Goal: Information Seeking & Learning: Compare options

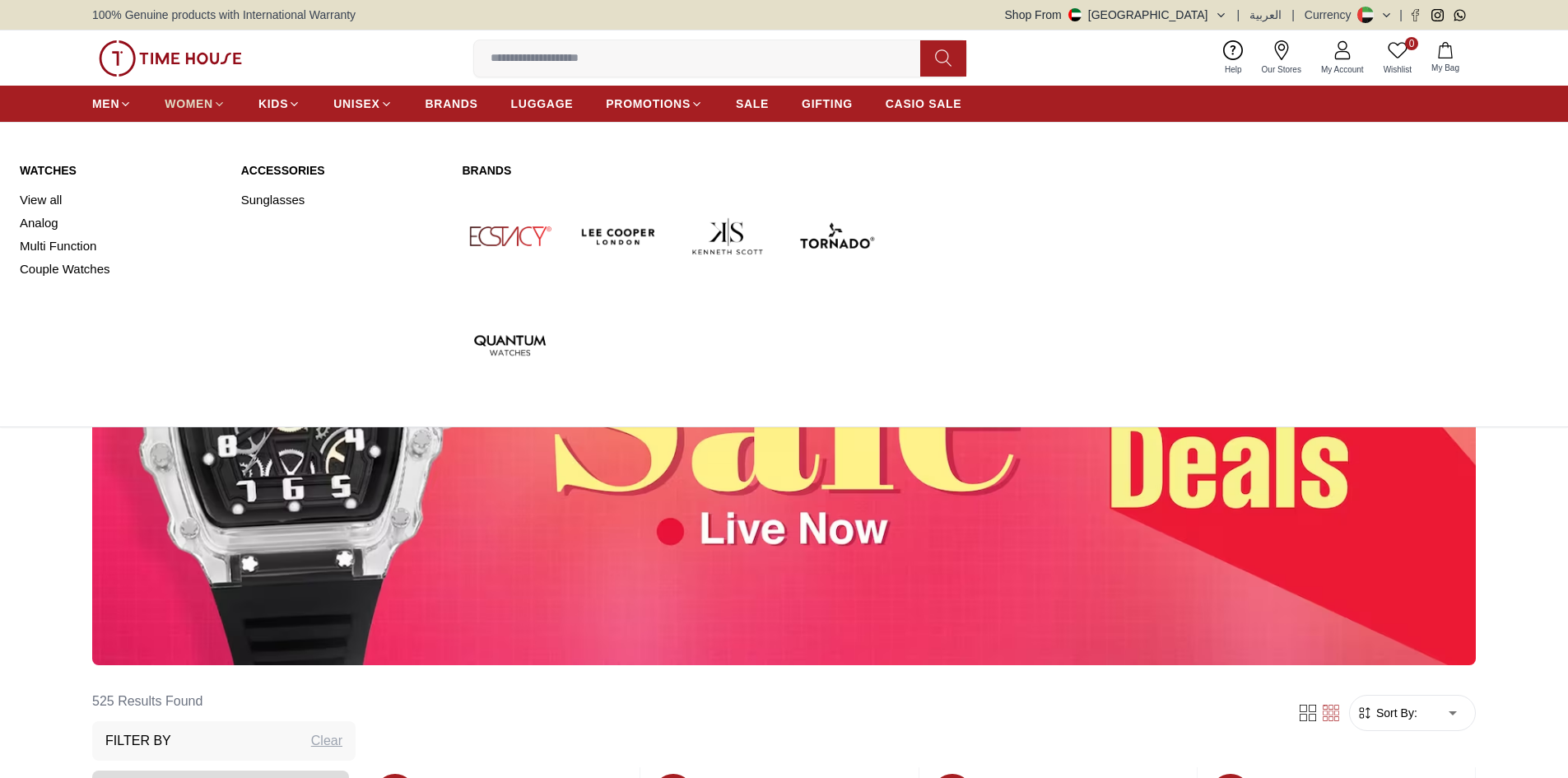
click at [203, 92] on link "WOMEN" at bounding box center [195, 103] width 61 height 30
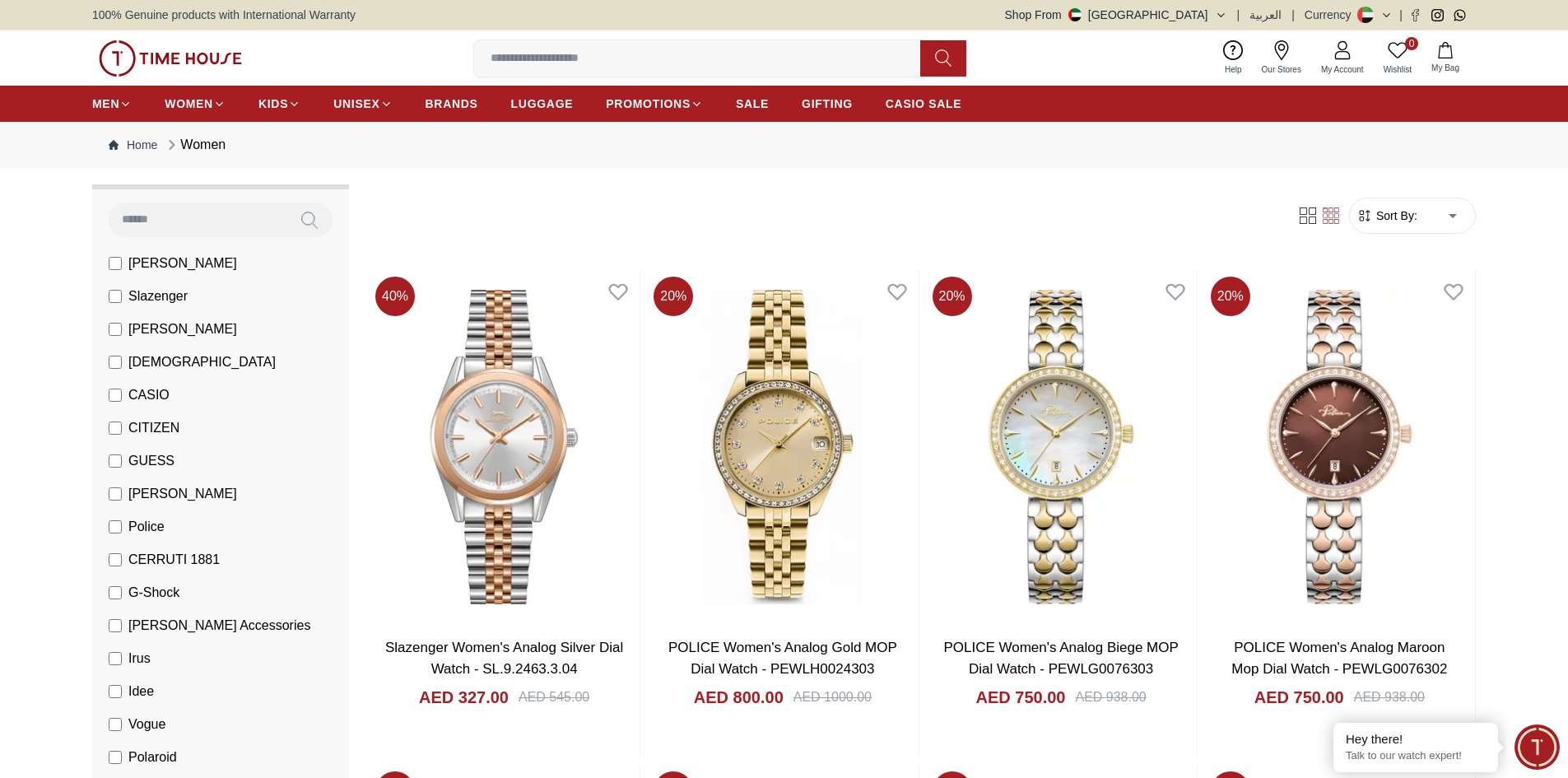
scroll to position [164, 0]
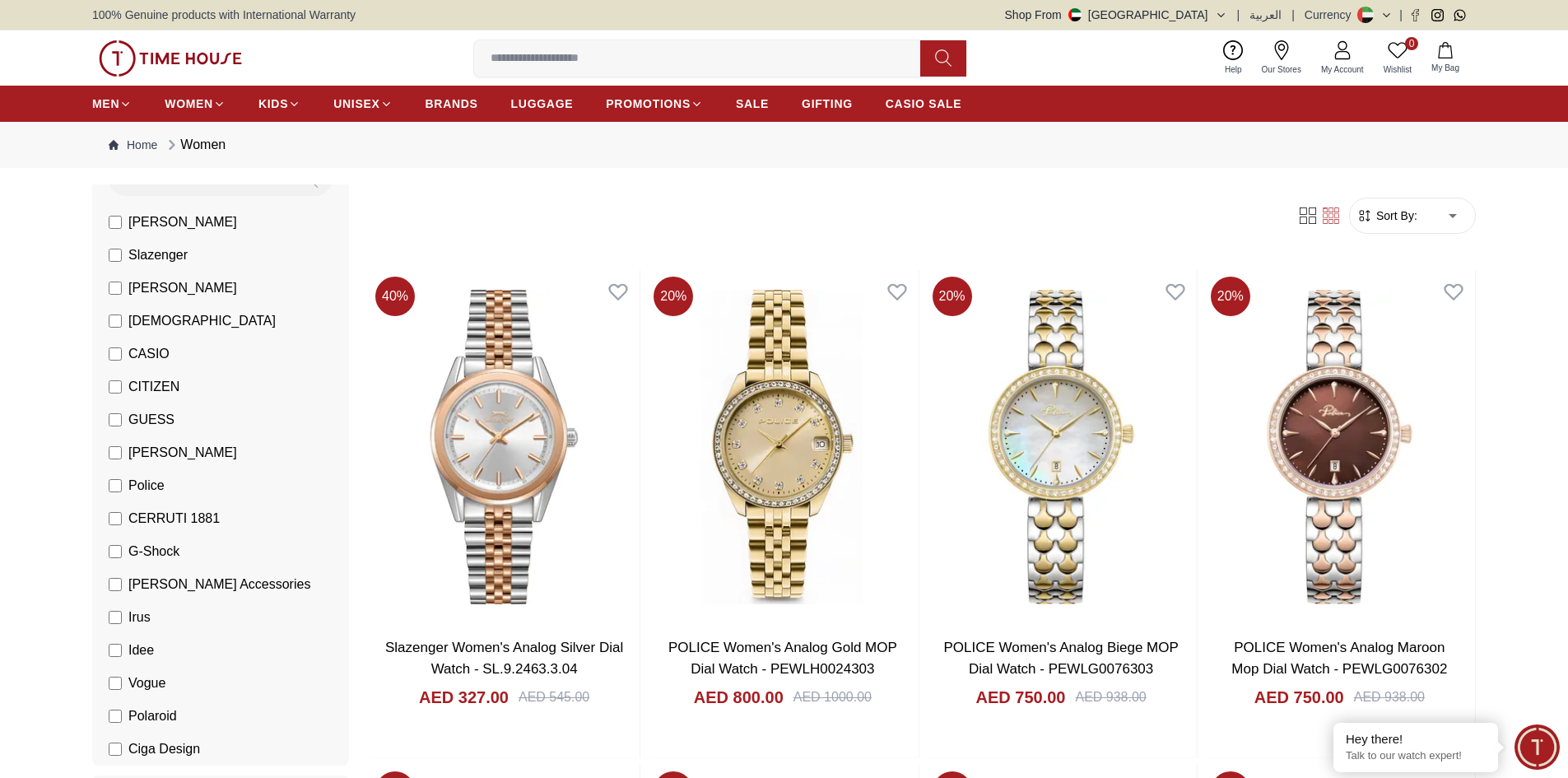
click at [106, 217] on li "[PERSON_NAME]" at bounding box center [224, 222] width 251 height 33
click at [119, 229] on label "[PERSON_NAME]" at bounding box center [172, 222] width 128 height 20
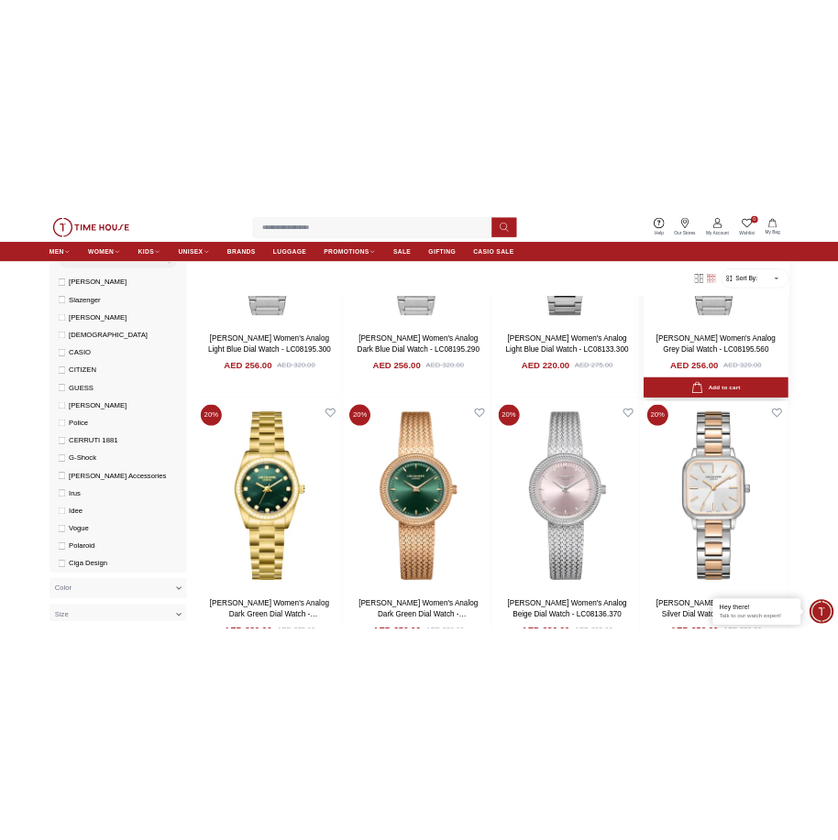
scroll to position [825, 0]
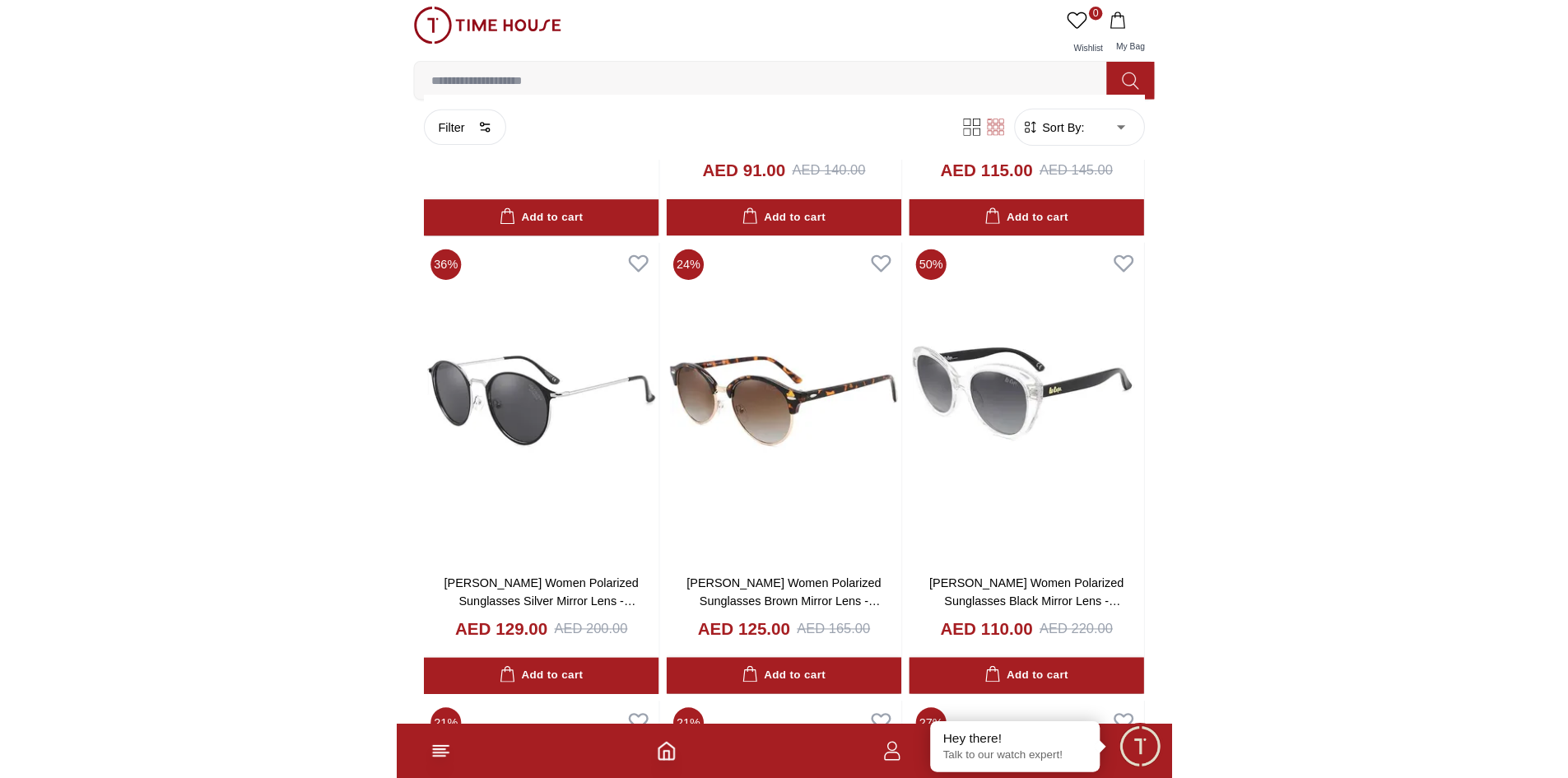
scroll to position [4902, 0]
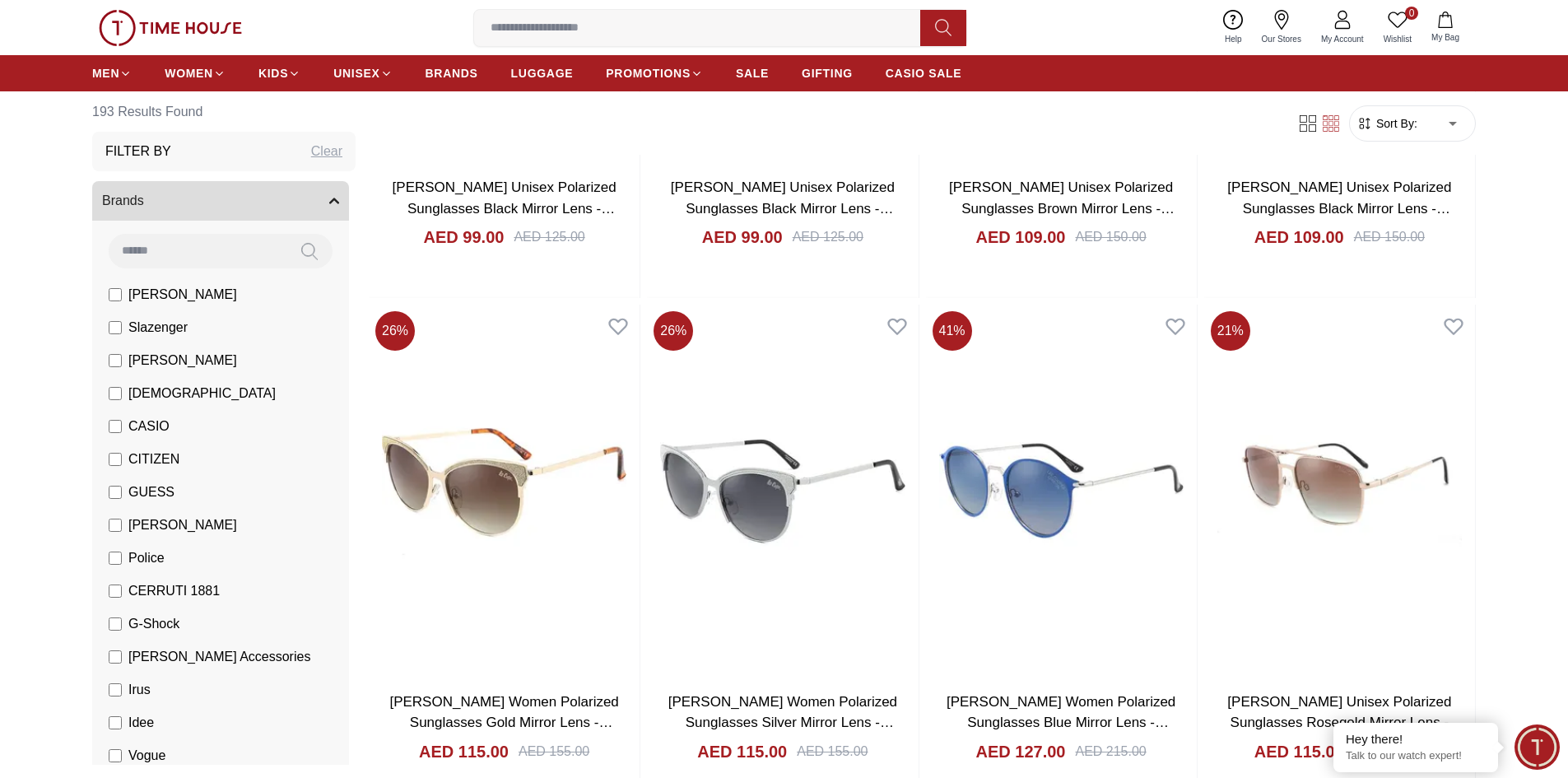
scroll to position [5105, 0]
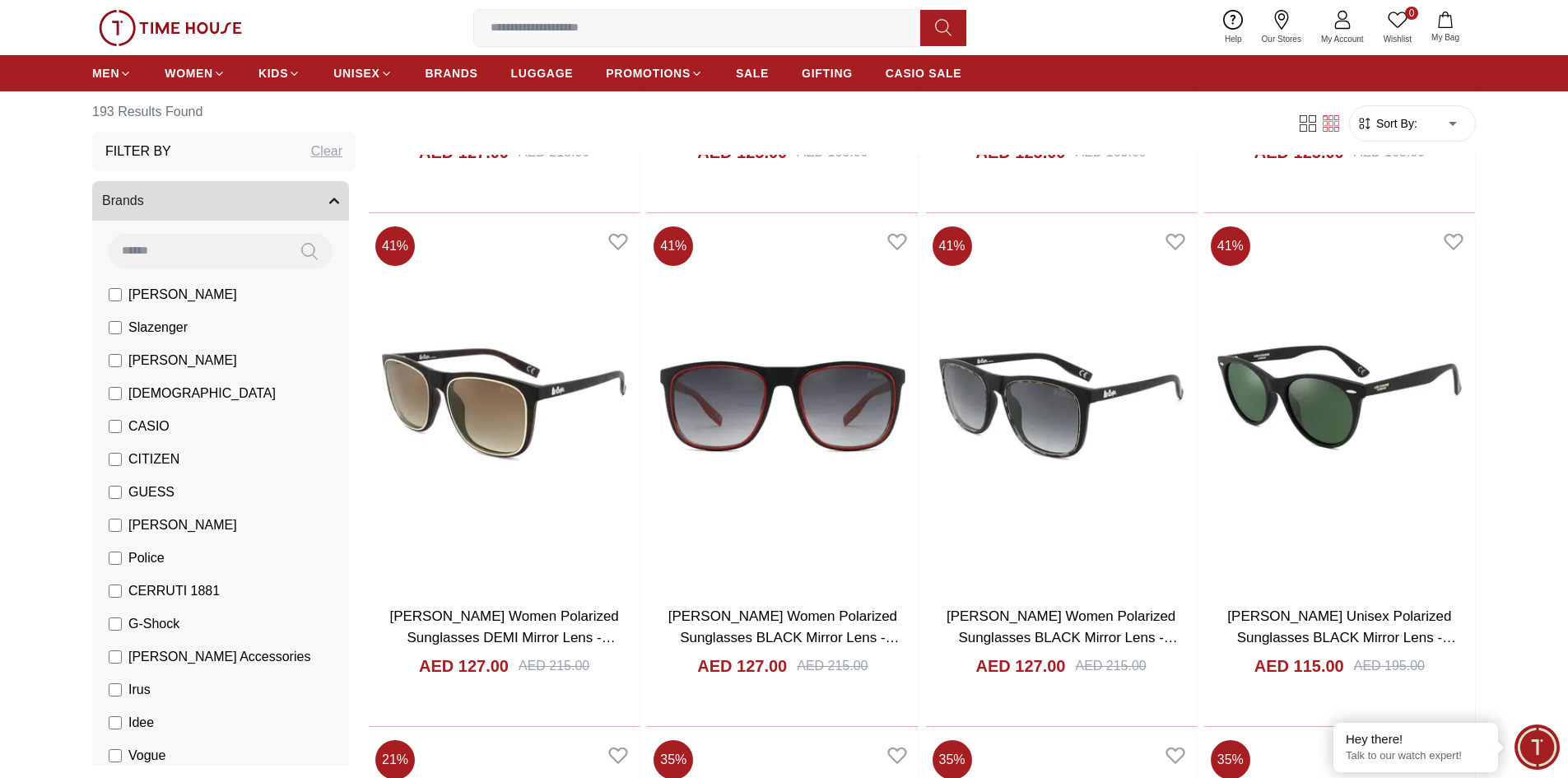
scroll to position [6340, 0]
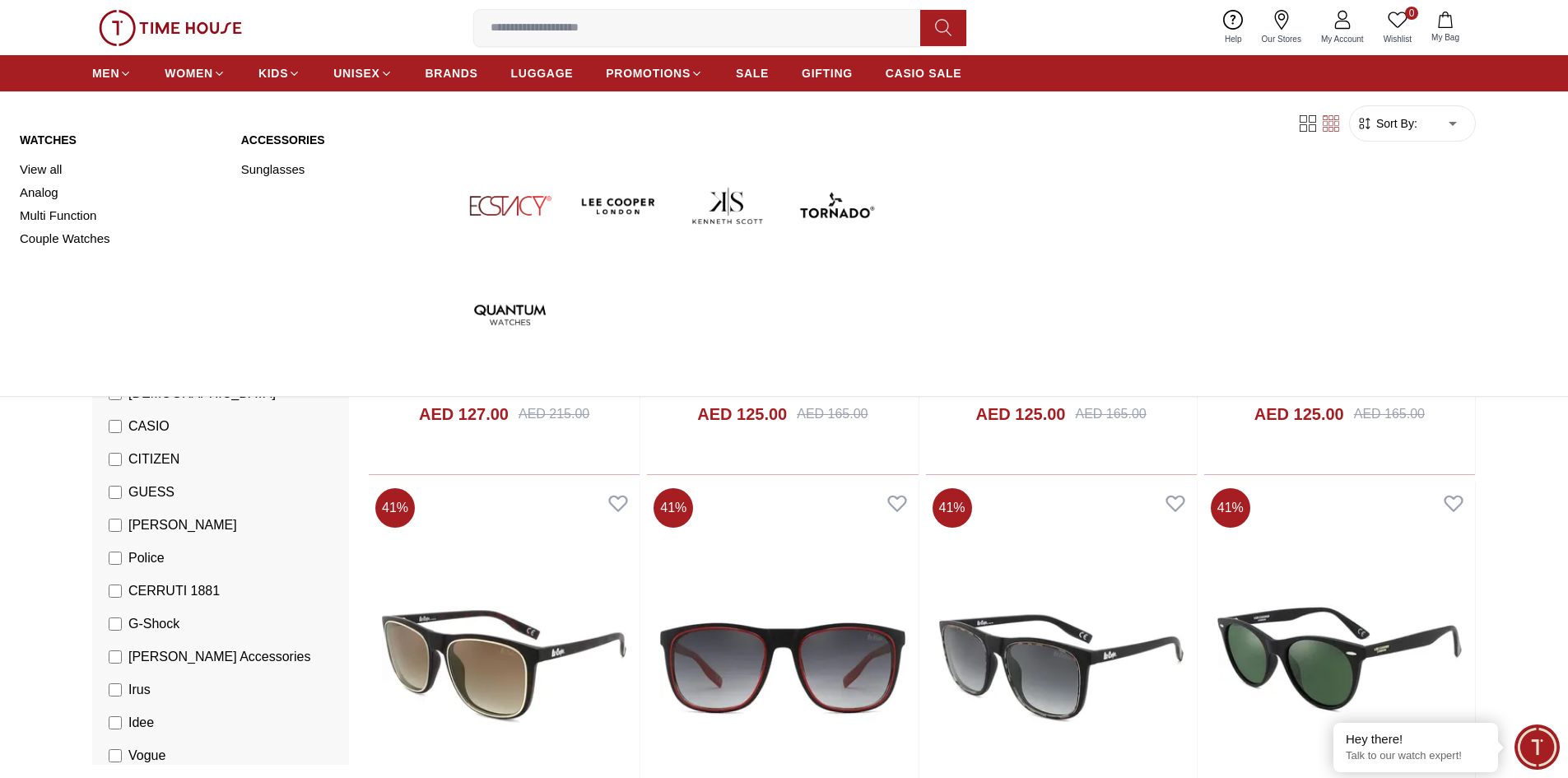
click at [53, 139] on link "Watches" at bounding box center [120, 140] width 202 height 16
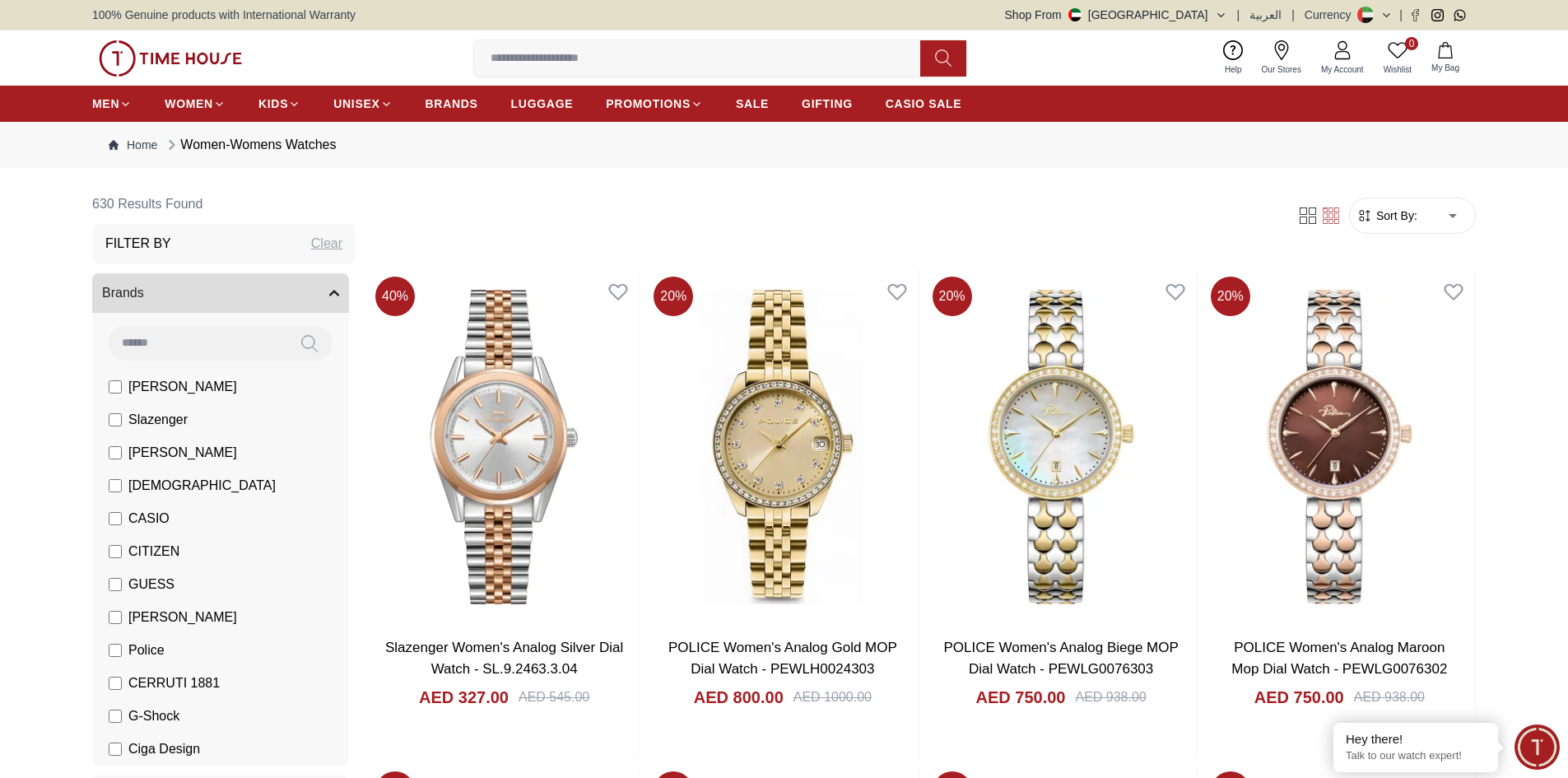
click at [170, 384] on span "[PERSON_NAME]" at bounding box center [182, 387] width 109 height 20
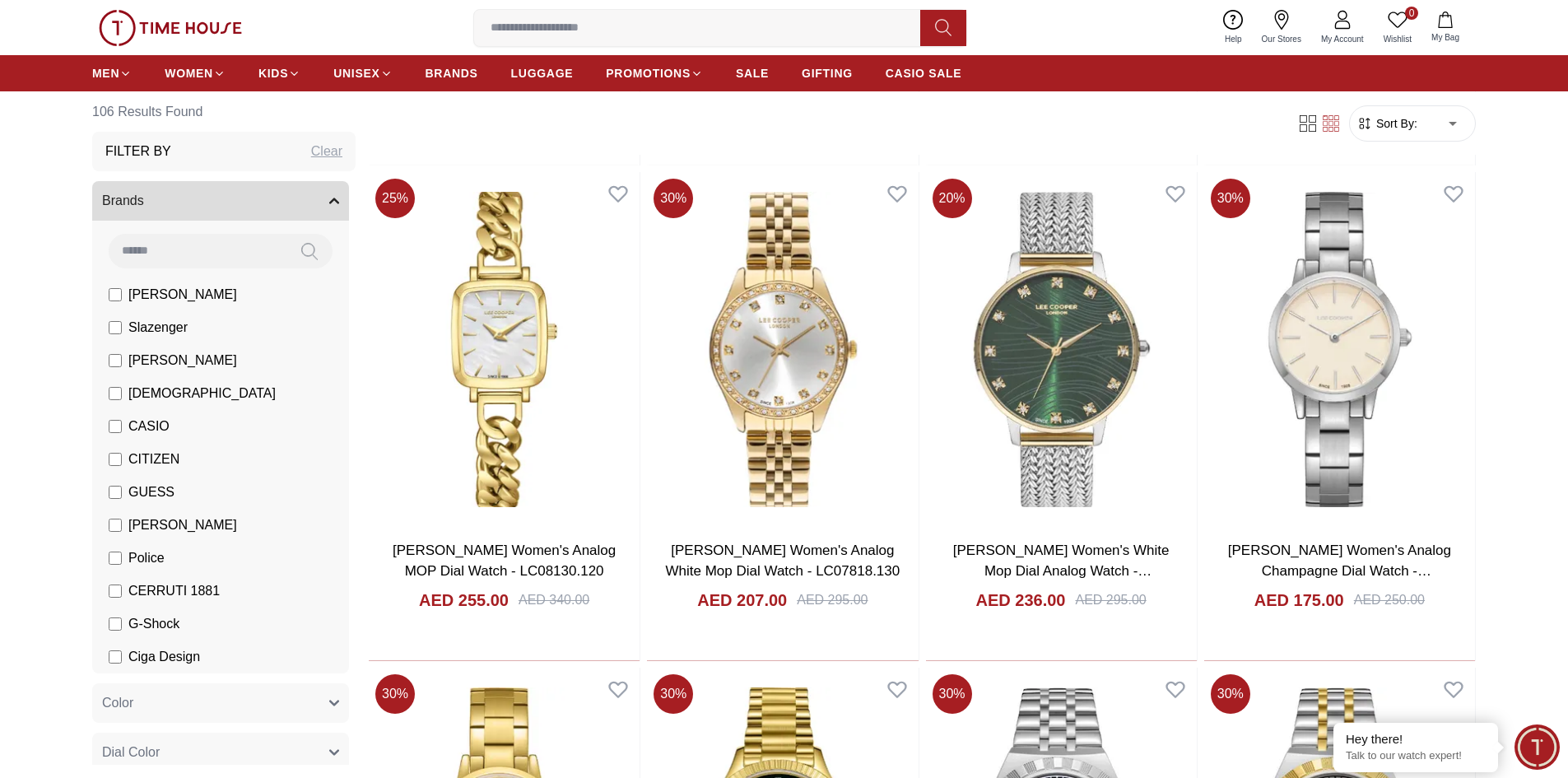
scroll to position [3704, 0]
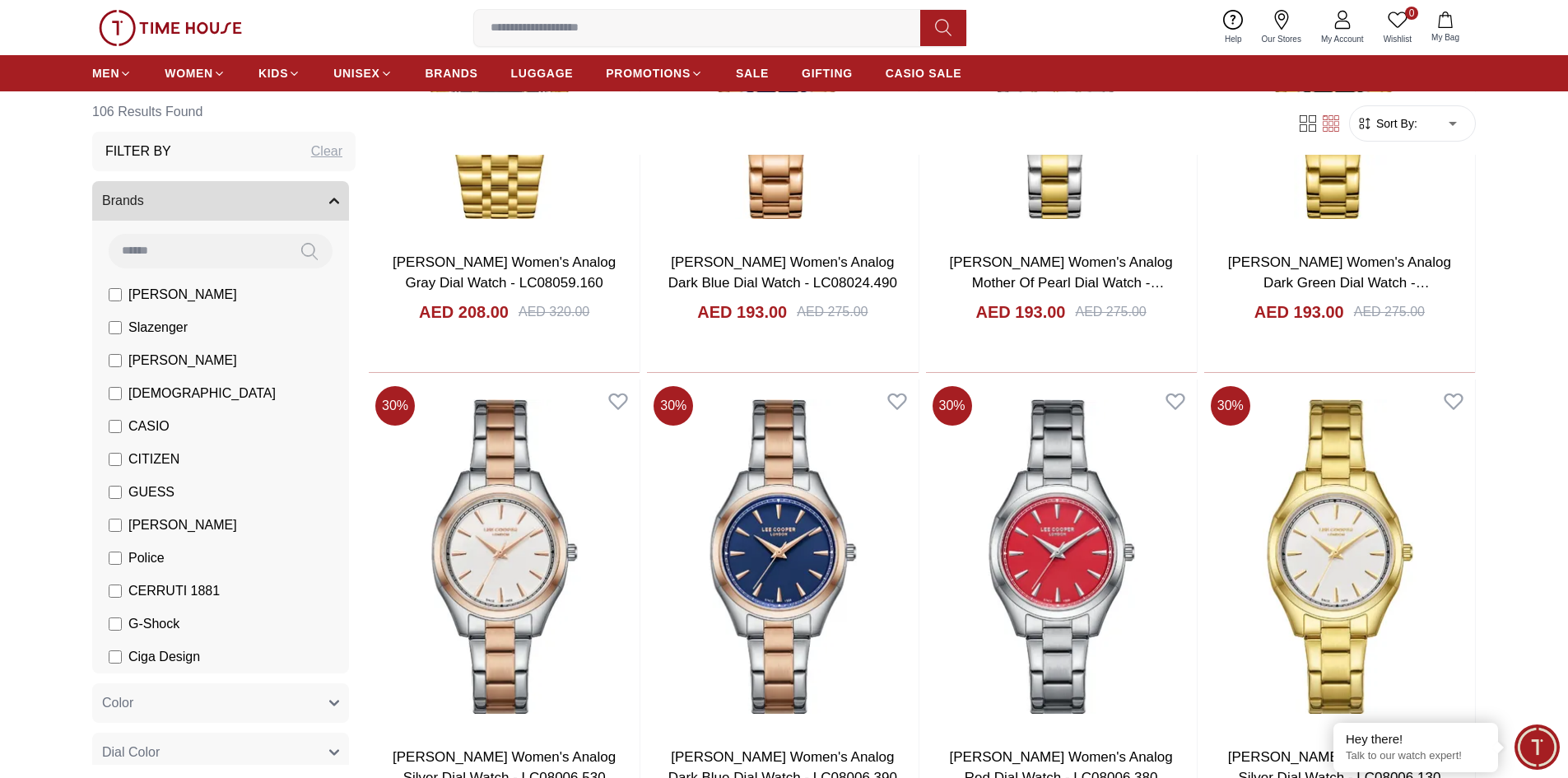
scroll to position [5021, 0]
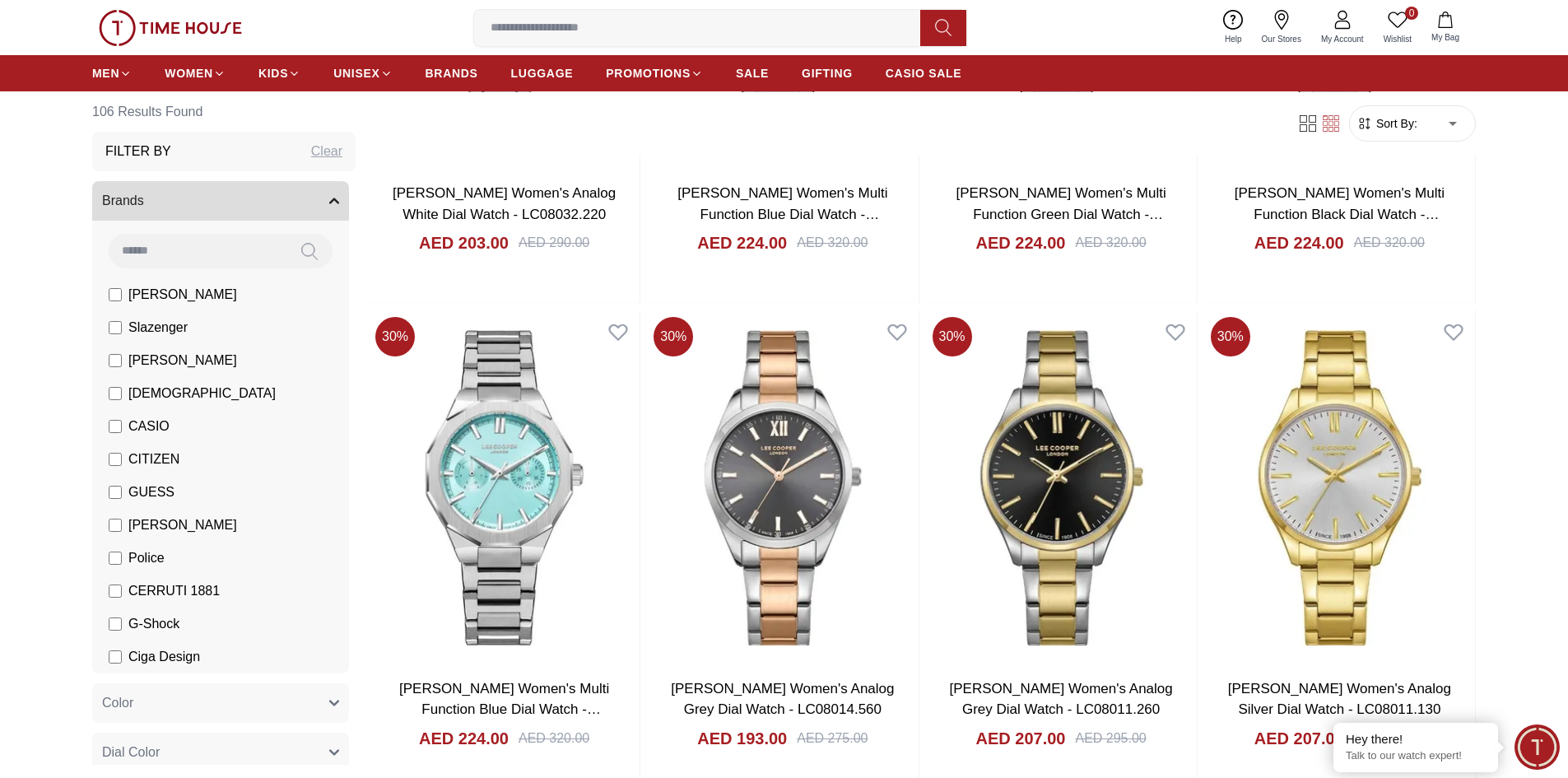
scroll to position [9056, 0]
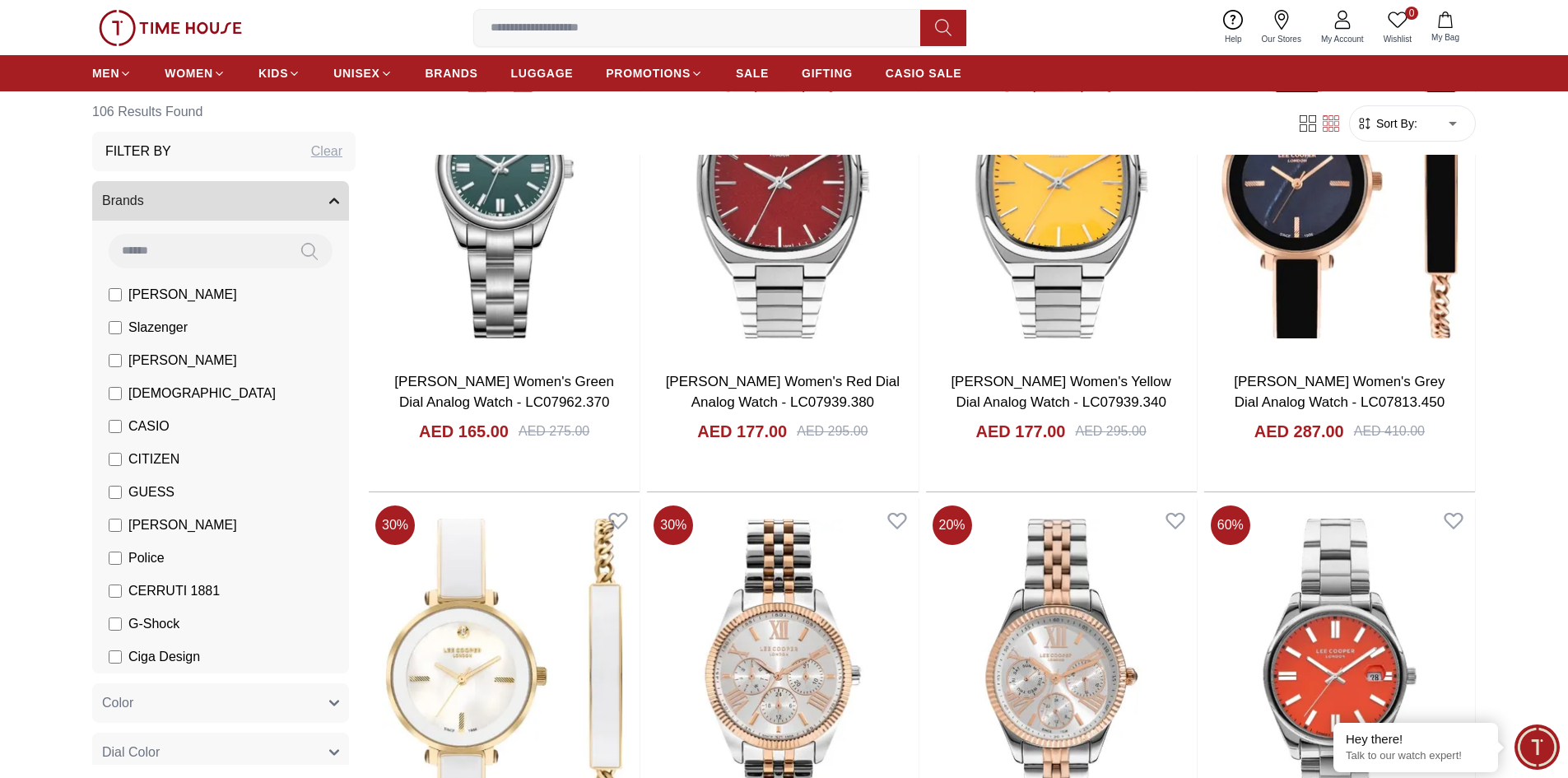
scroll to position [11855, 0]
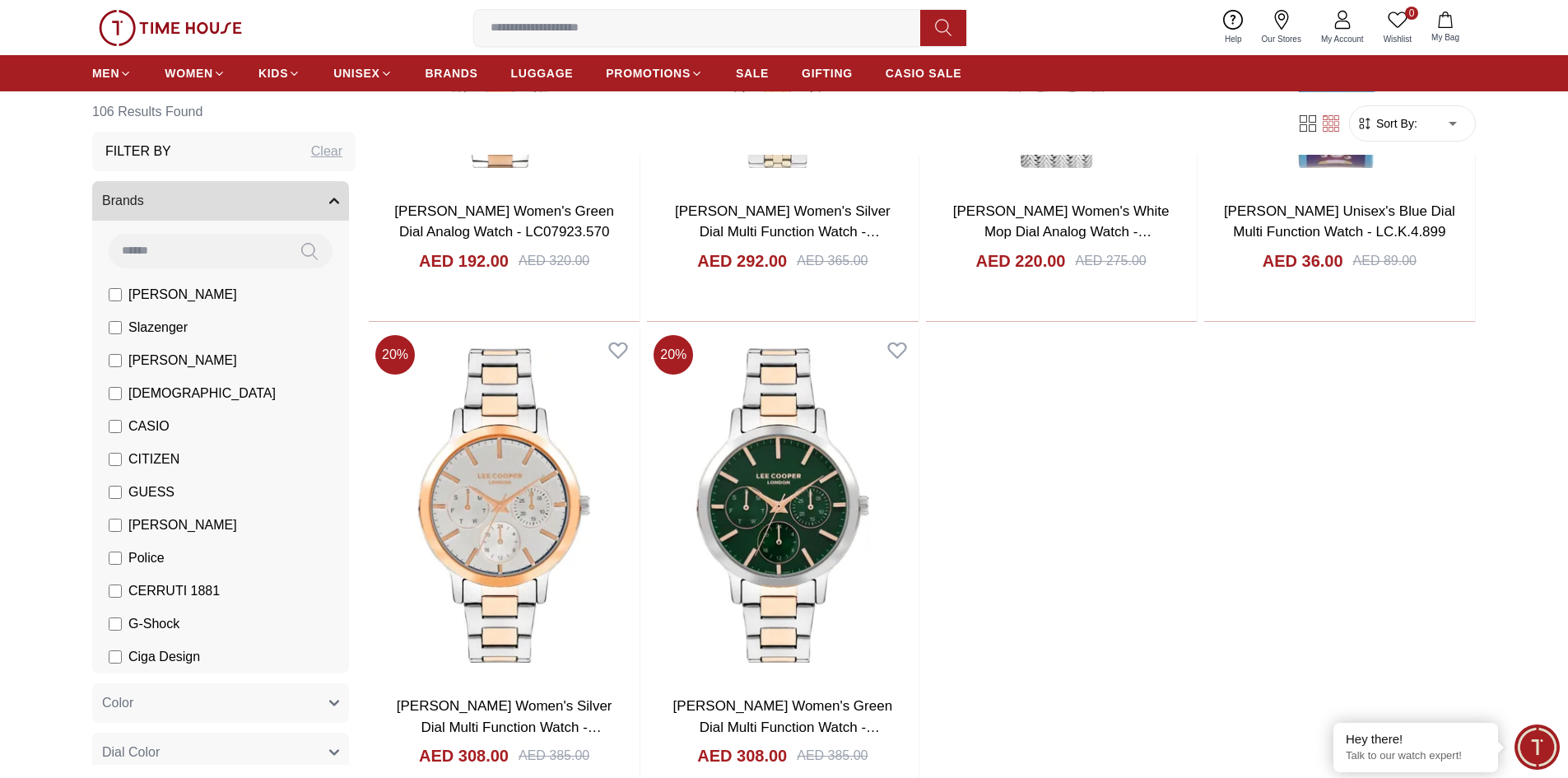
scroll to position [12843, 0]
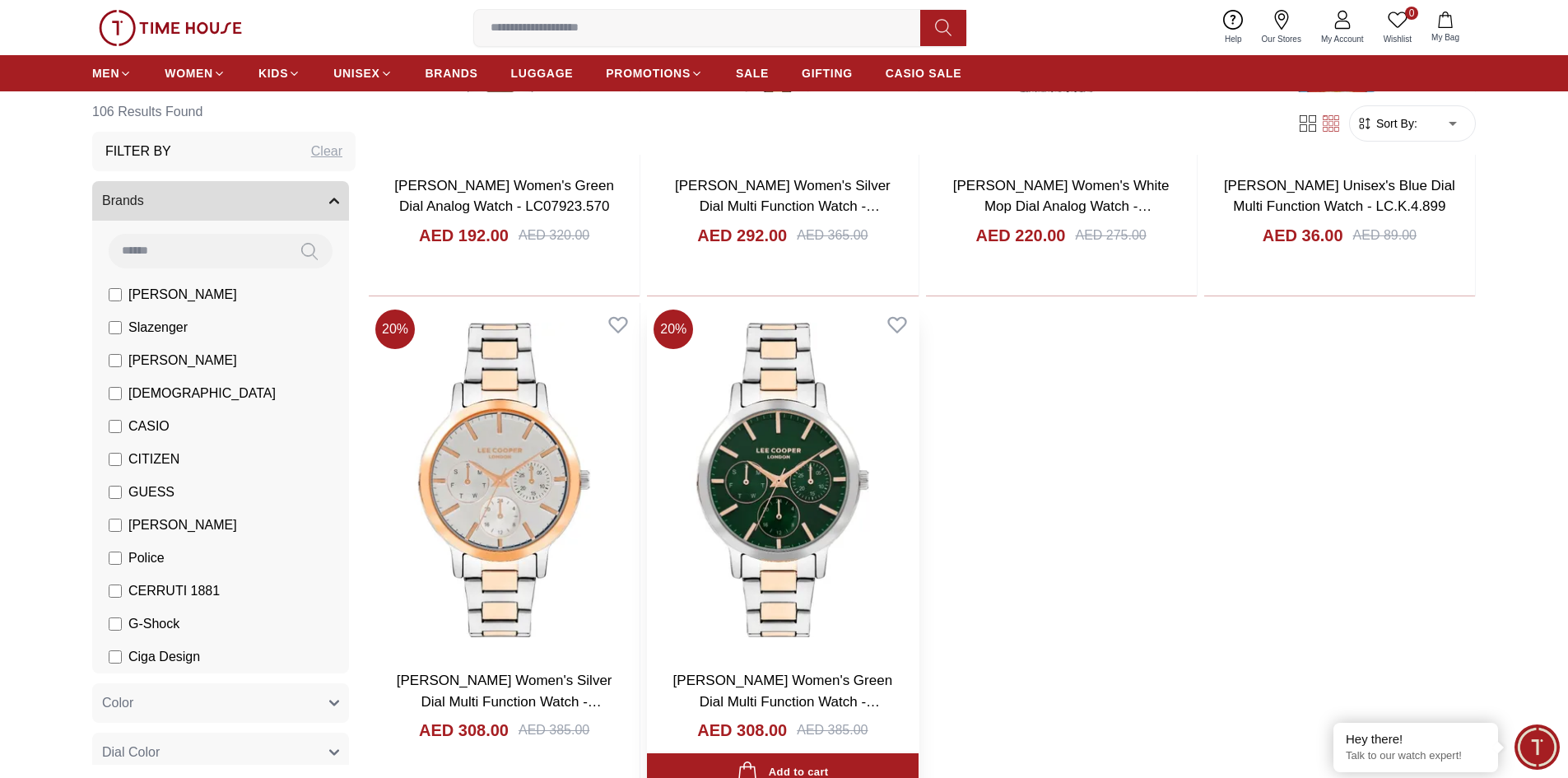
click at [785, 448] on img at bounding box center [782, 480] width 271 height 354
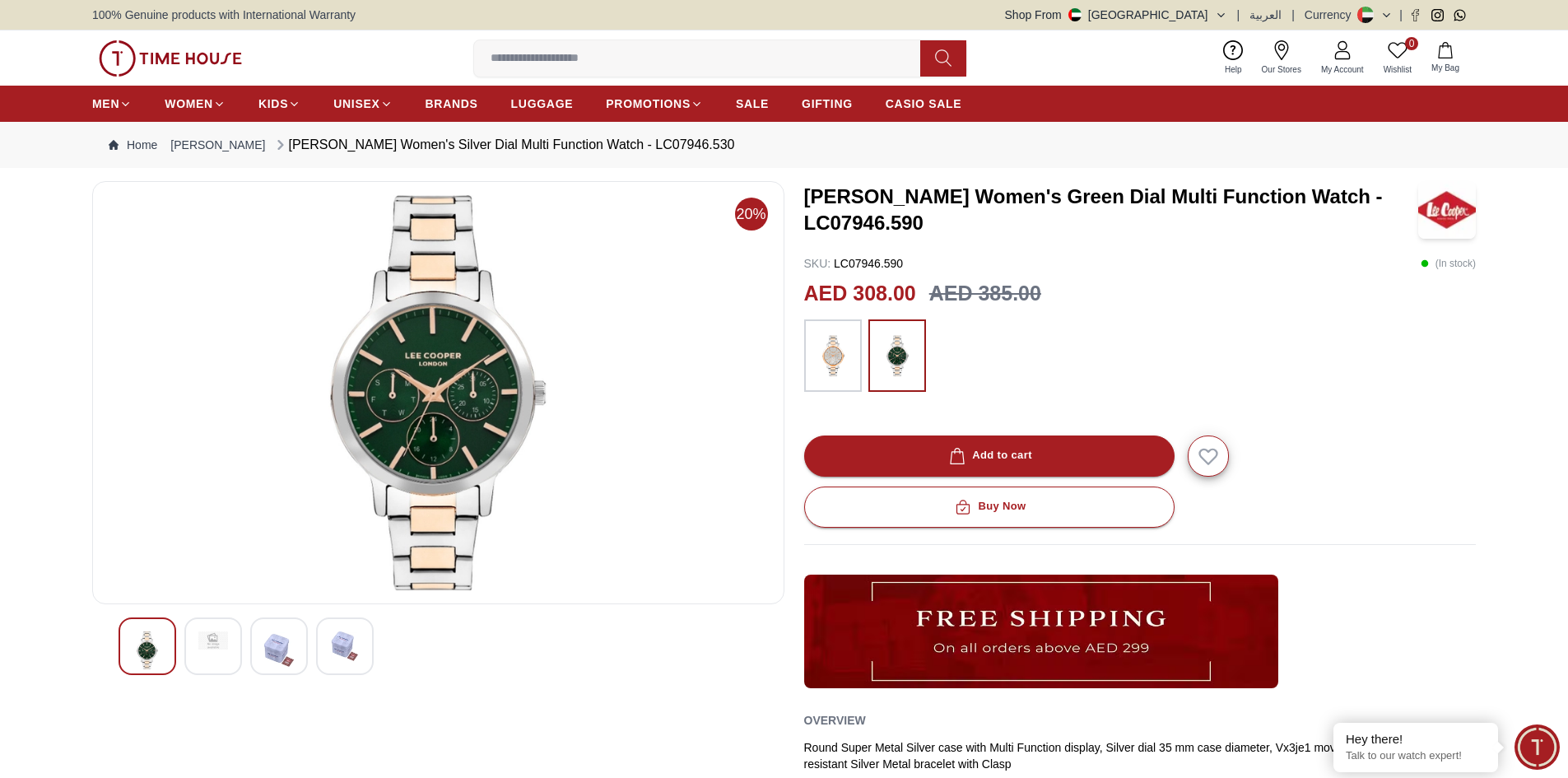
click at [825, 362] on img at bounding box center [833, 356] width 41 height 56
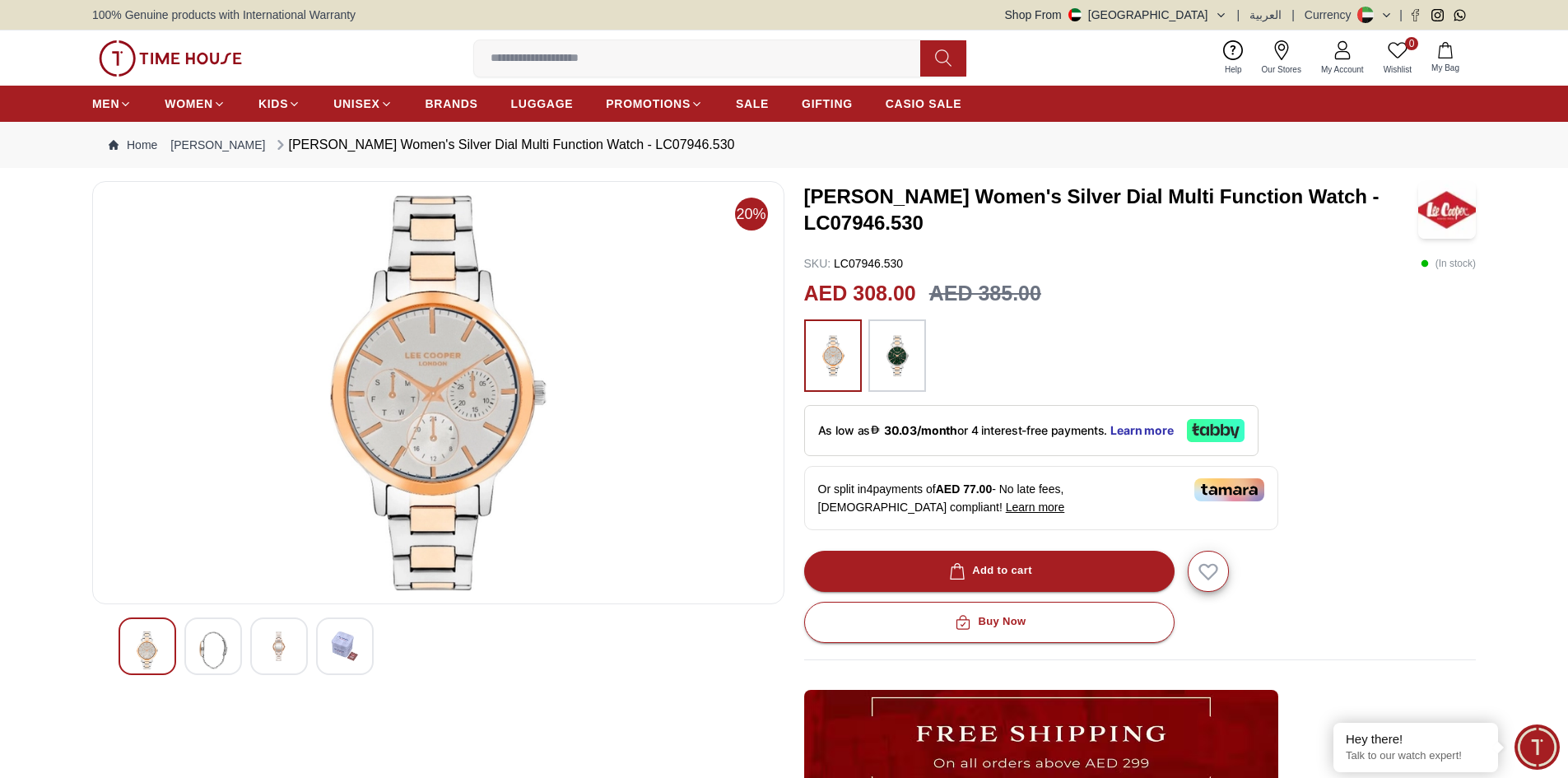
click at [883, 367] on img at bounding box center [897, 356] width 41 height 56
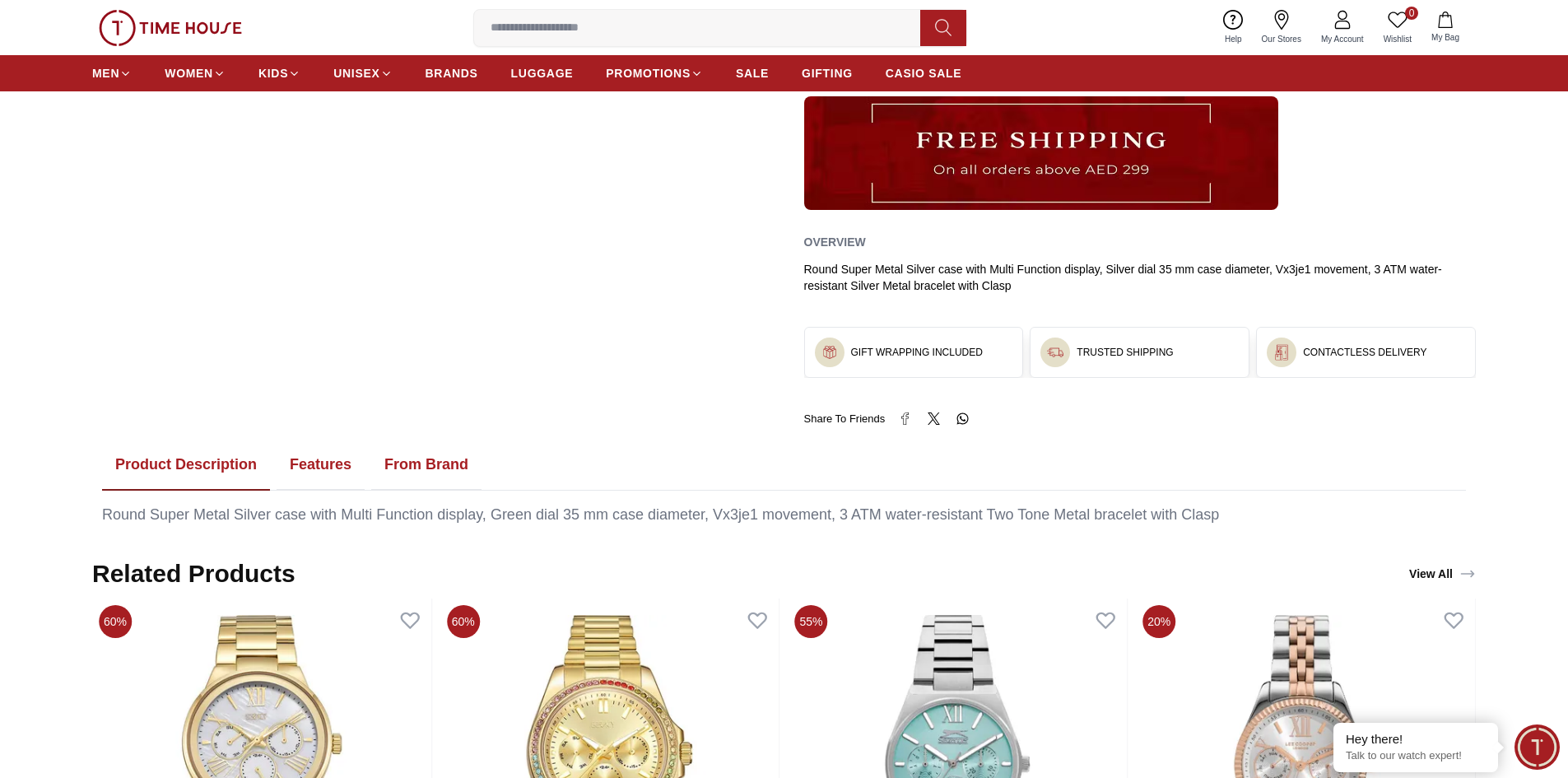
scroll to position [330, 0]
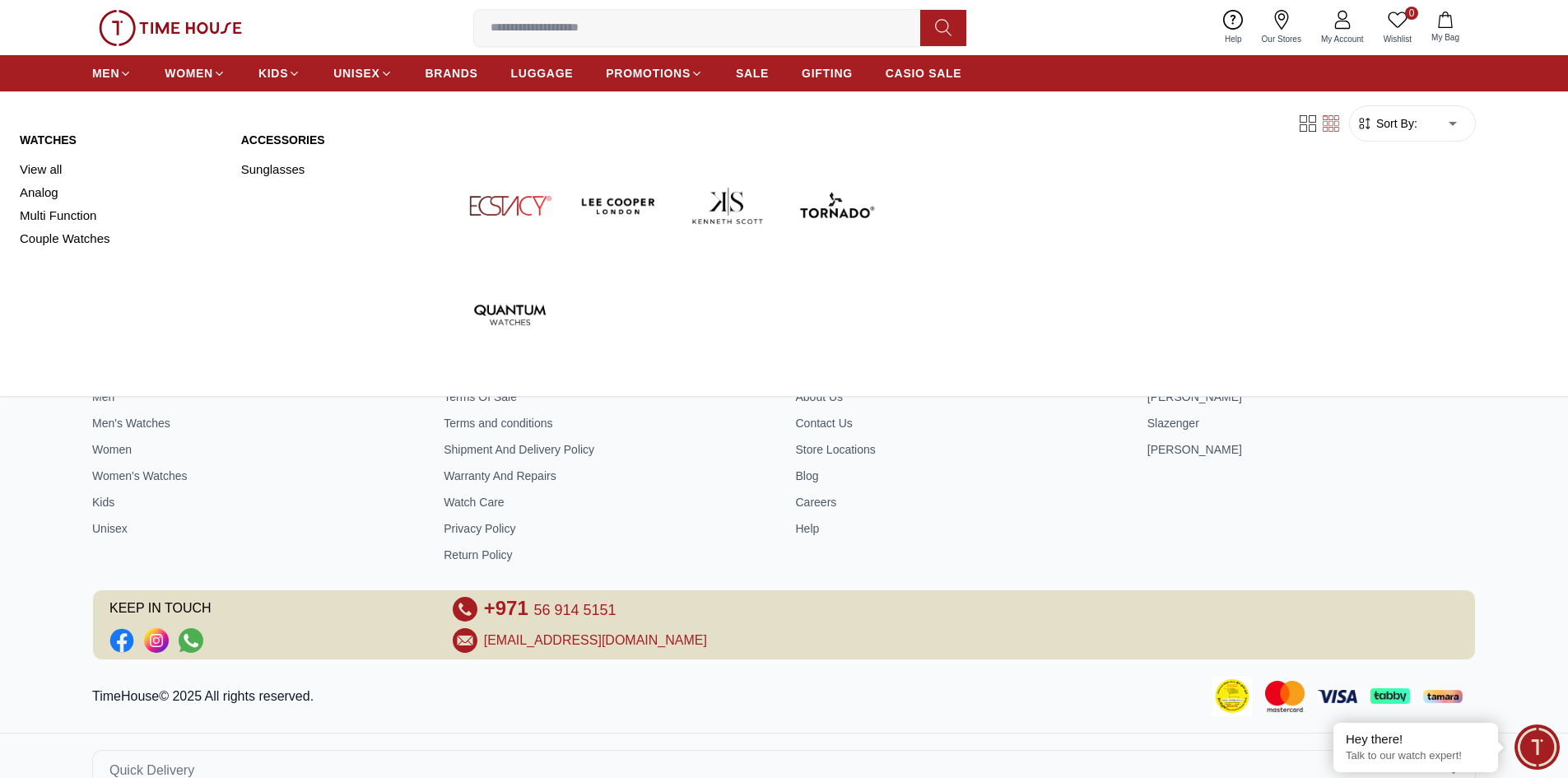
scroll to position [1106, 0]
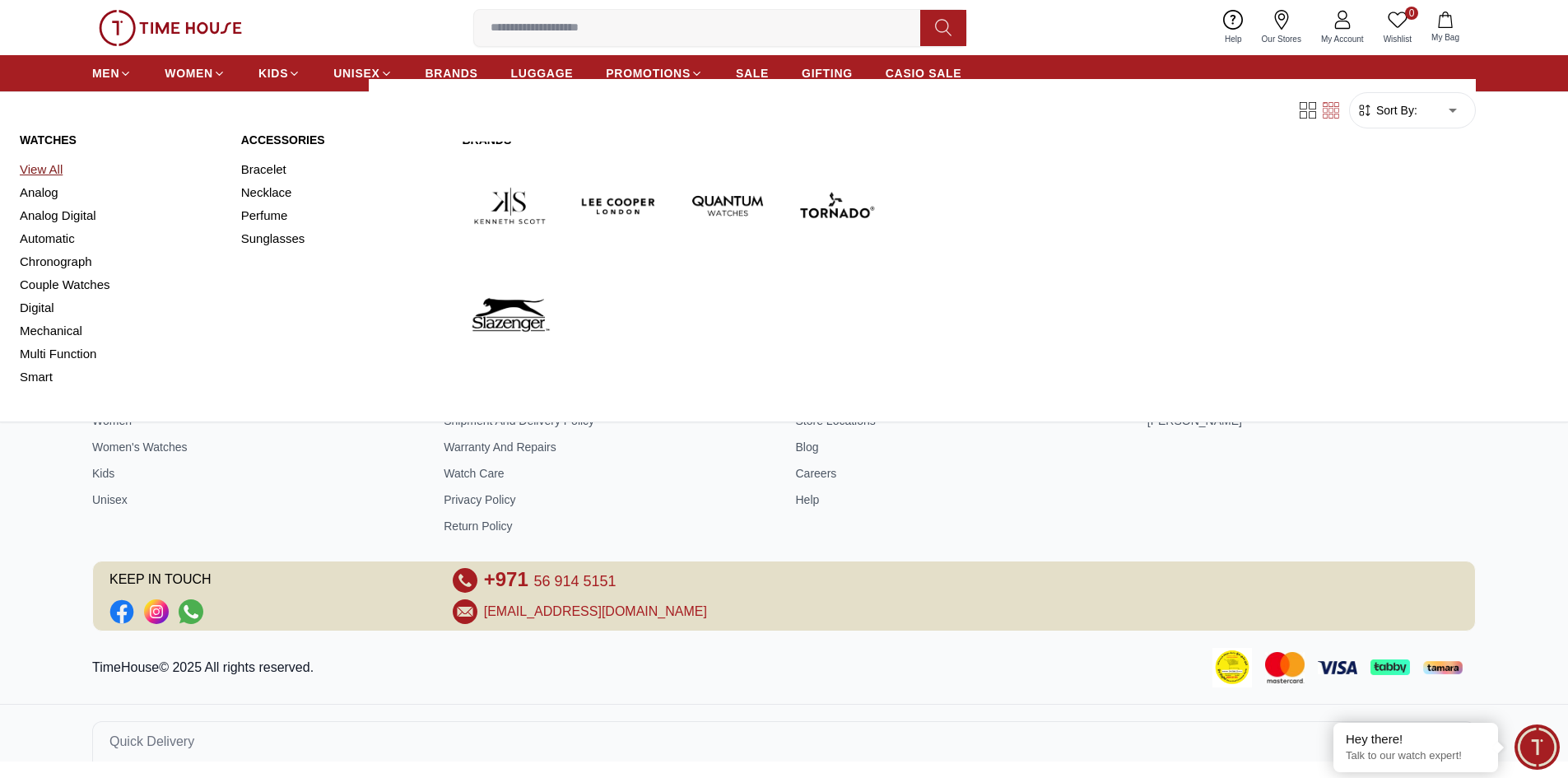
click at [40, 170] on link "View All" at bounding box center [120, 170] width 202 height 23
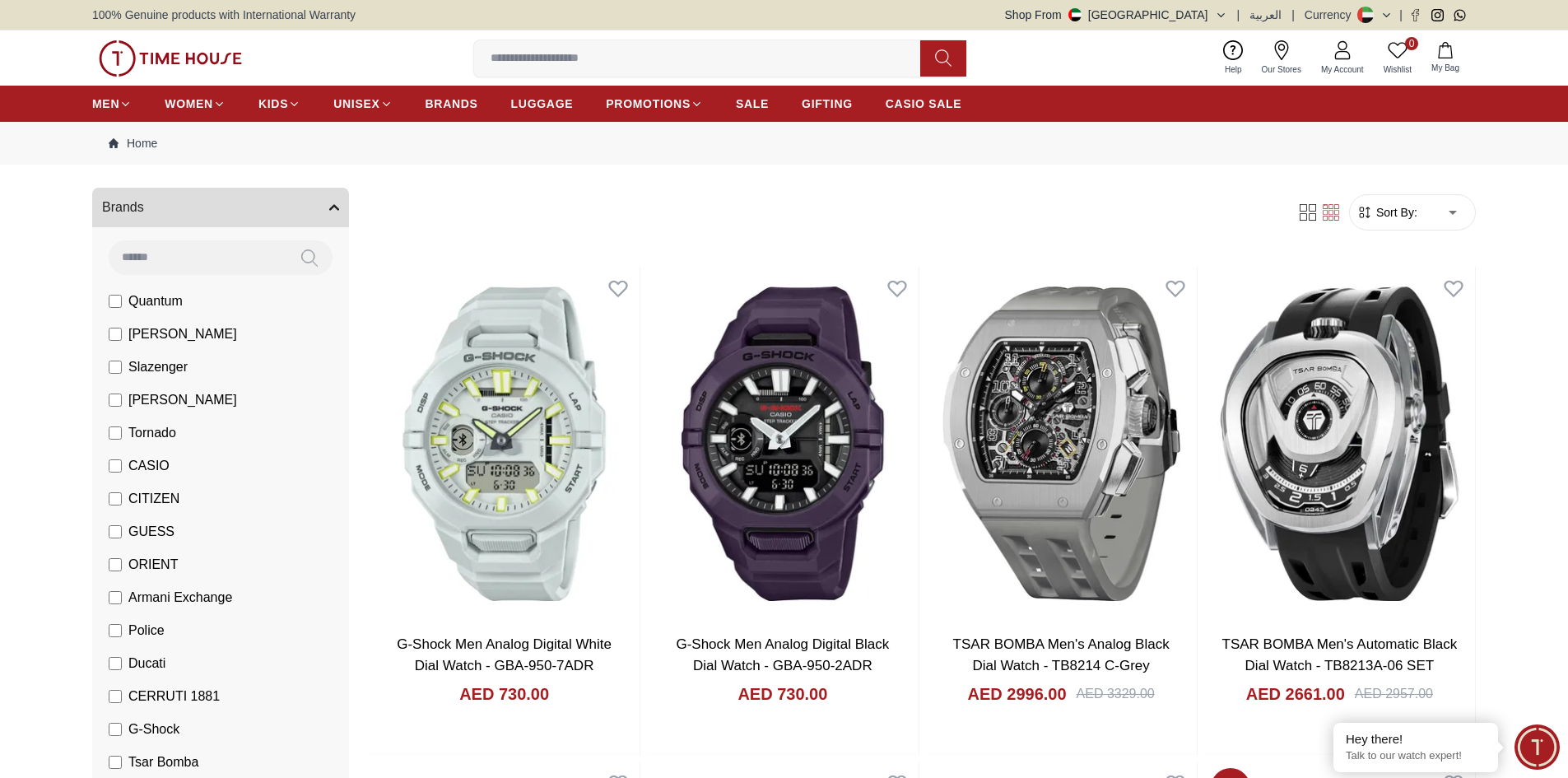
scroll to position [164, 0]
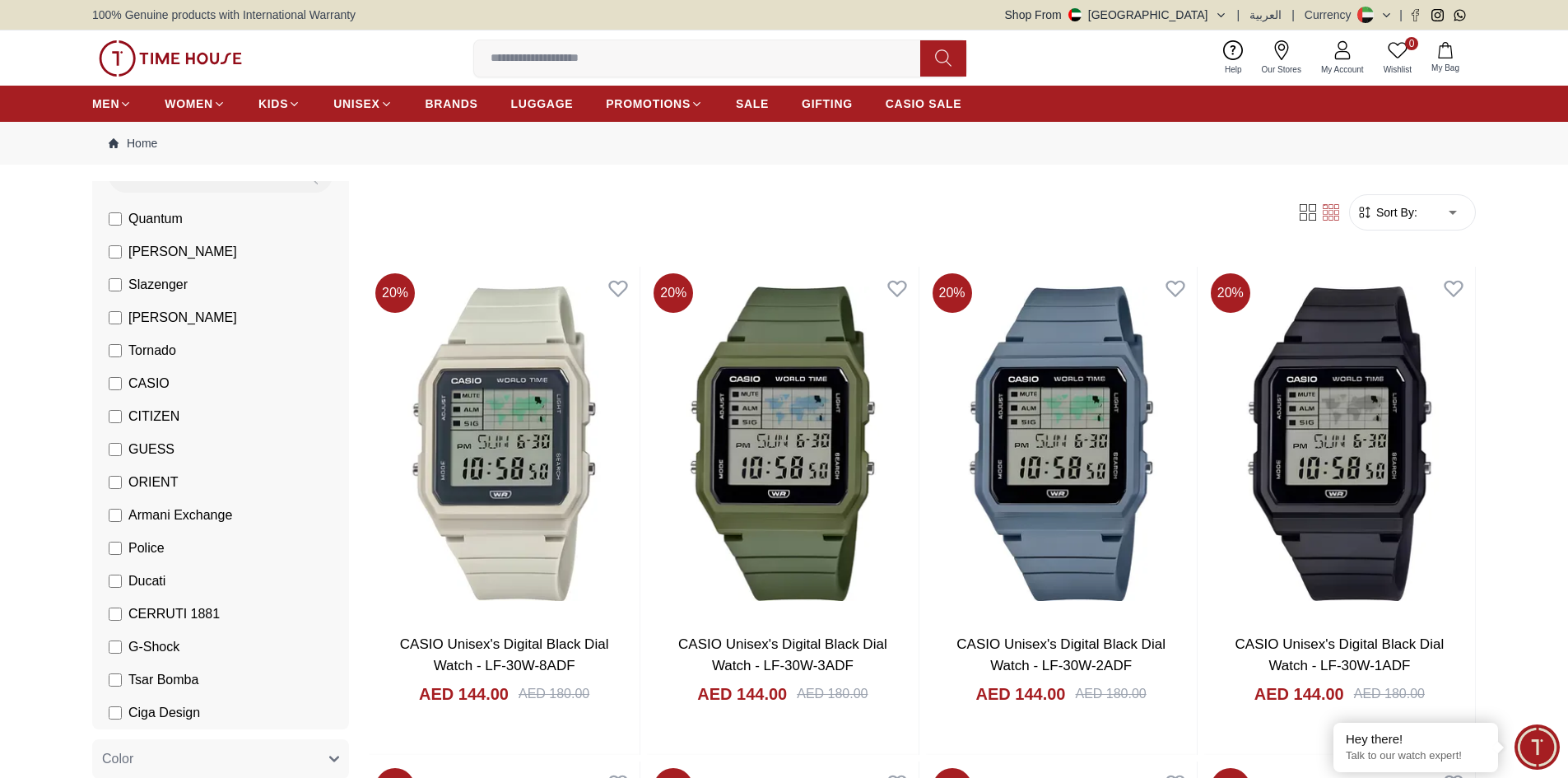
click at [122, 386] on label "CASIO" at bounding box center [139, 384] width 61 height 20
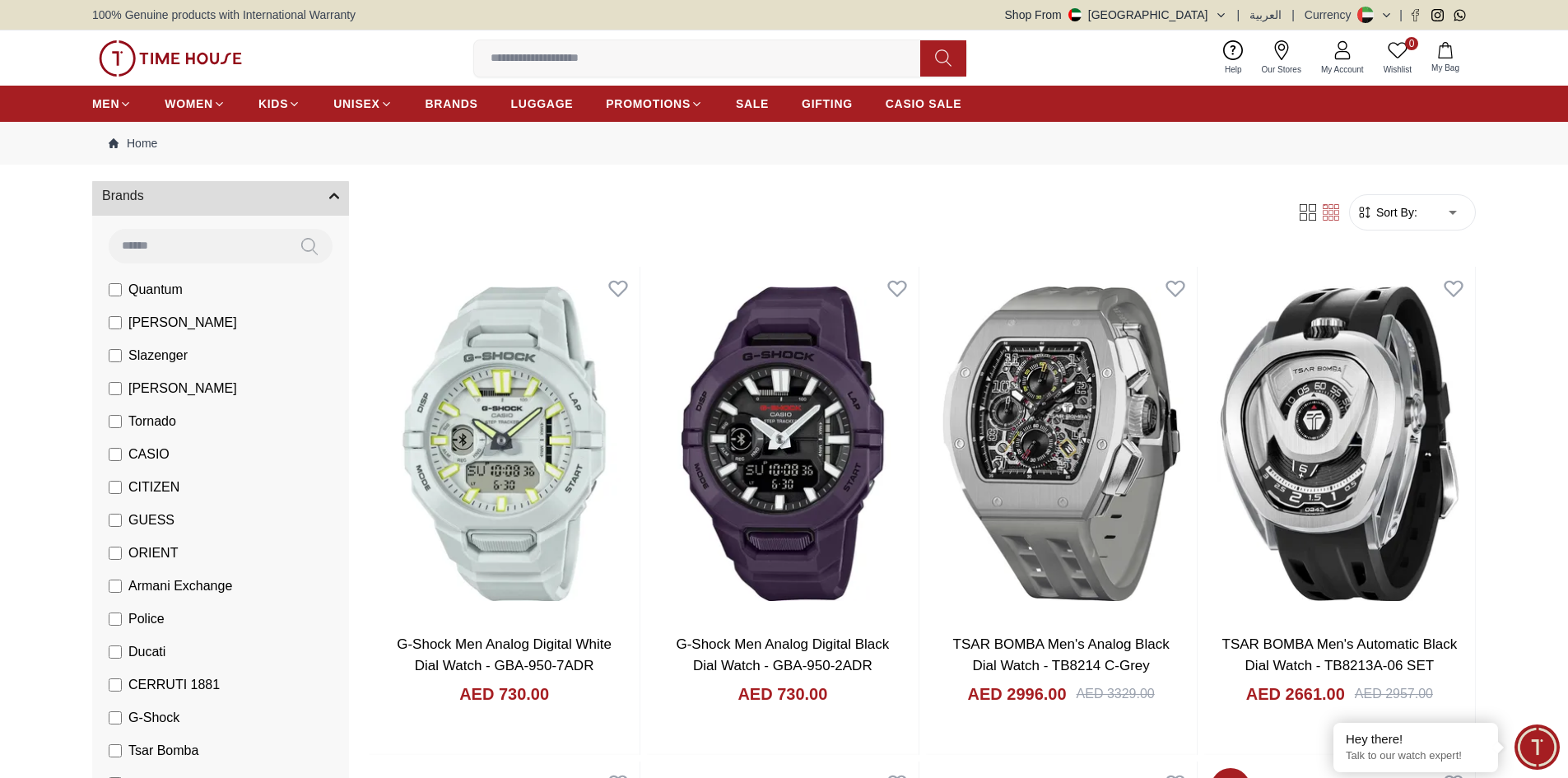
scroll to position [83, 0]
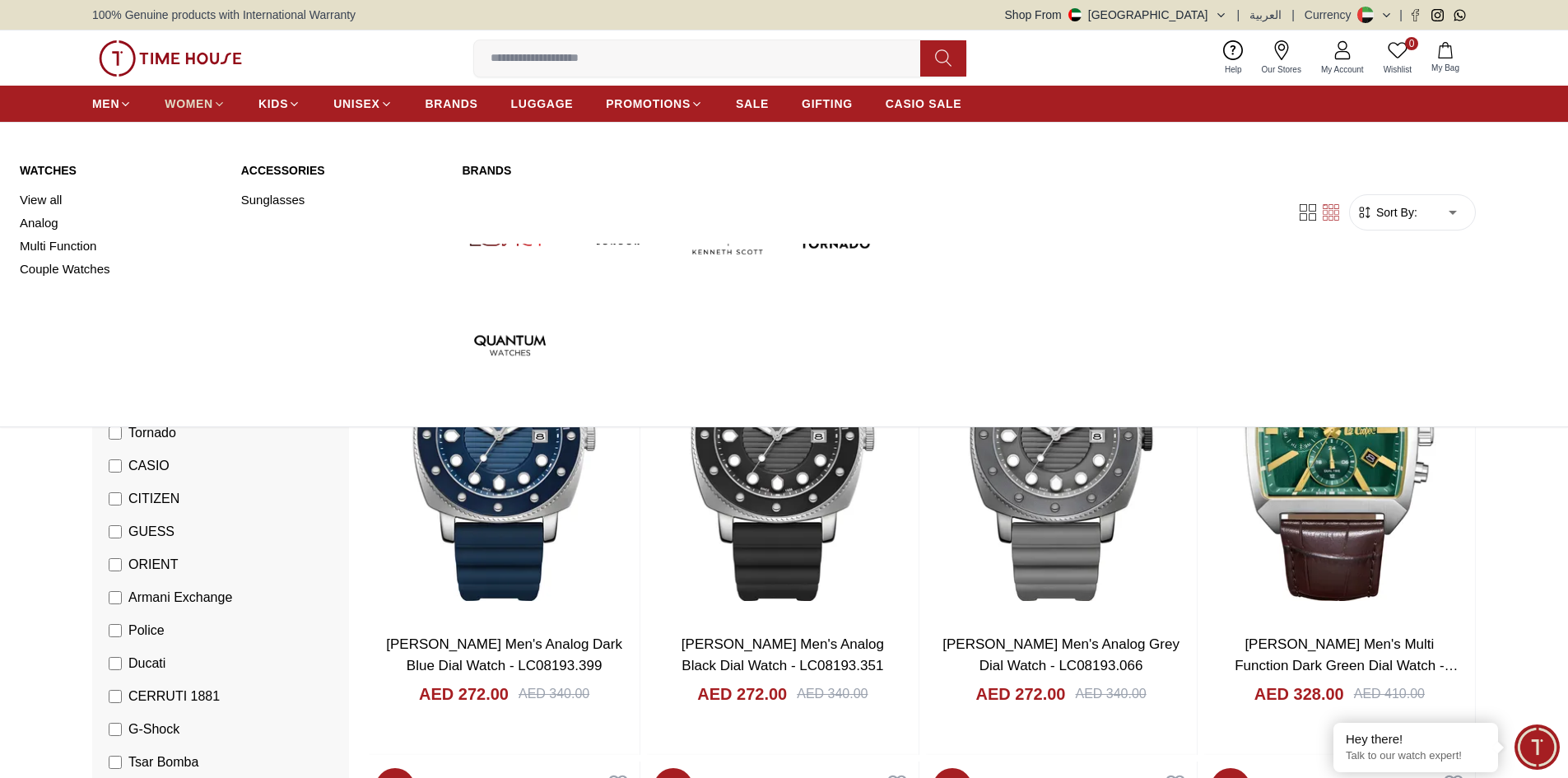
click at [200, 102] on span "WOMEN" at bounding box center [189, 103] width 48 height 16
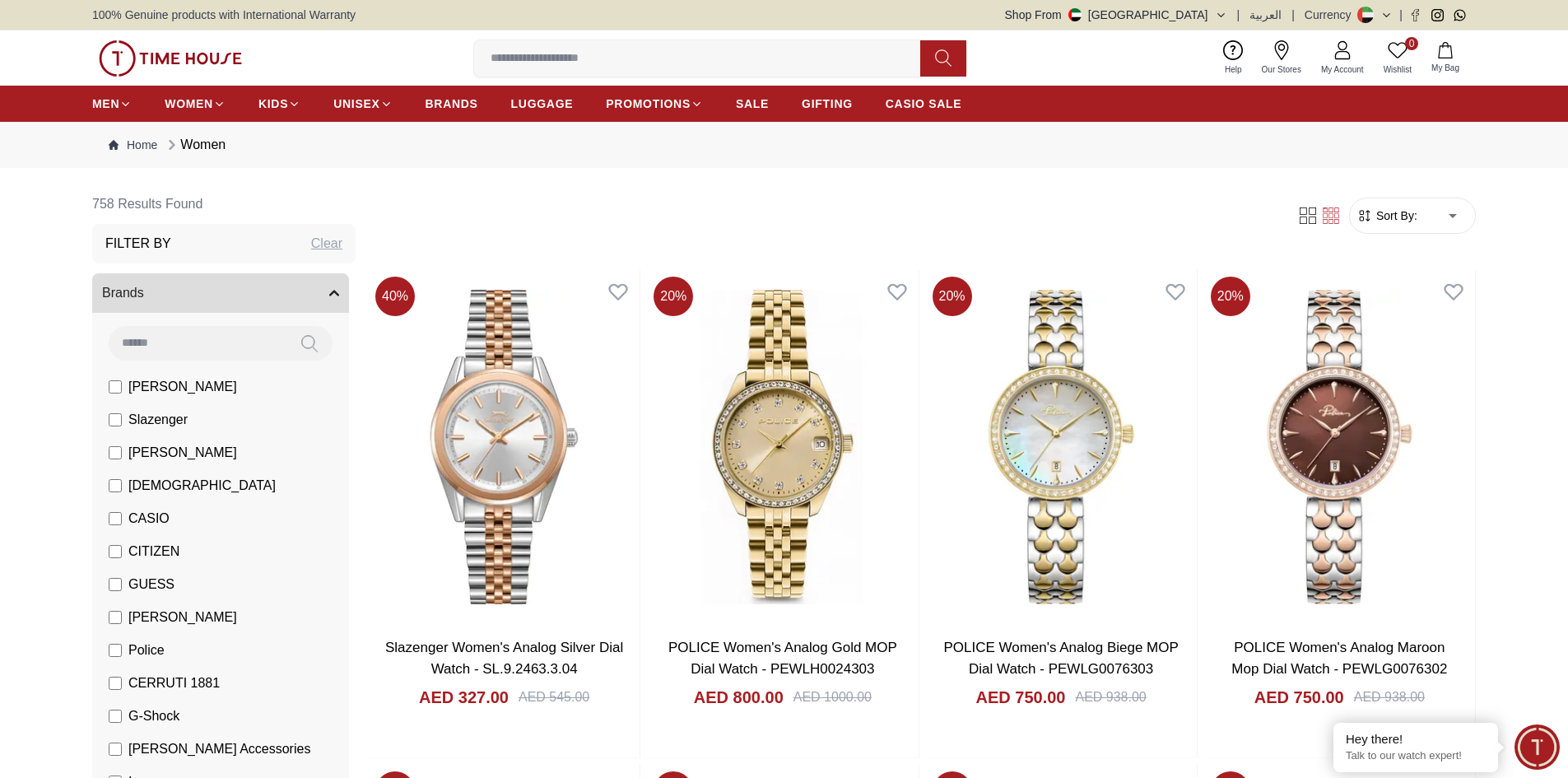
click at [177, 390] on span "[PERSON_NAME]" at bounding box center [182, 387] width 109 height 20
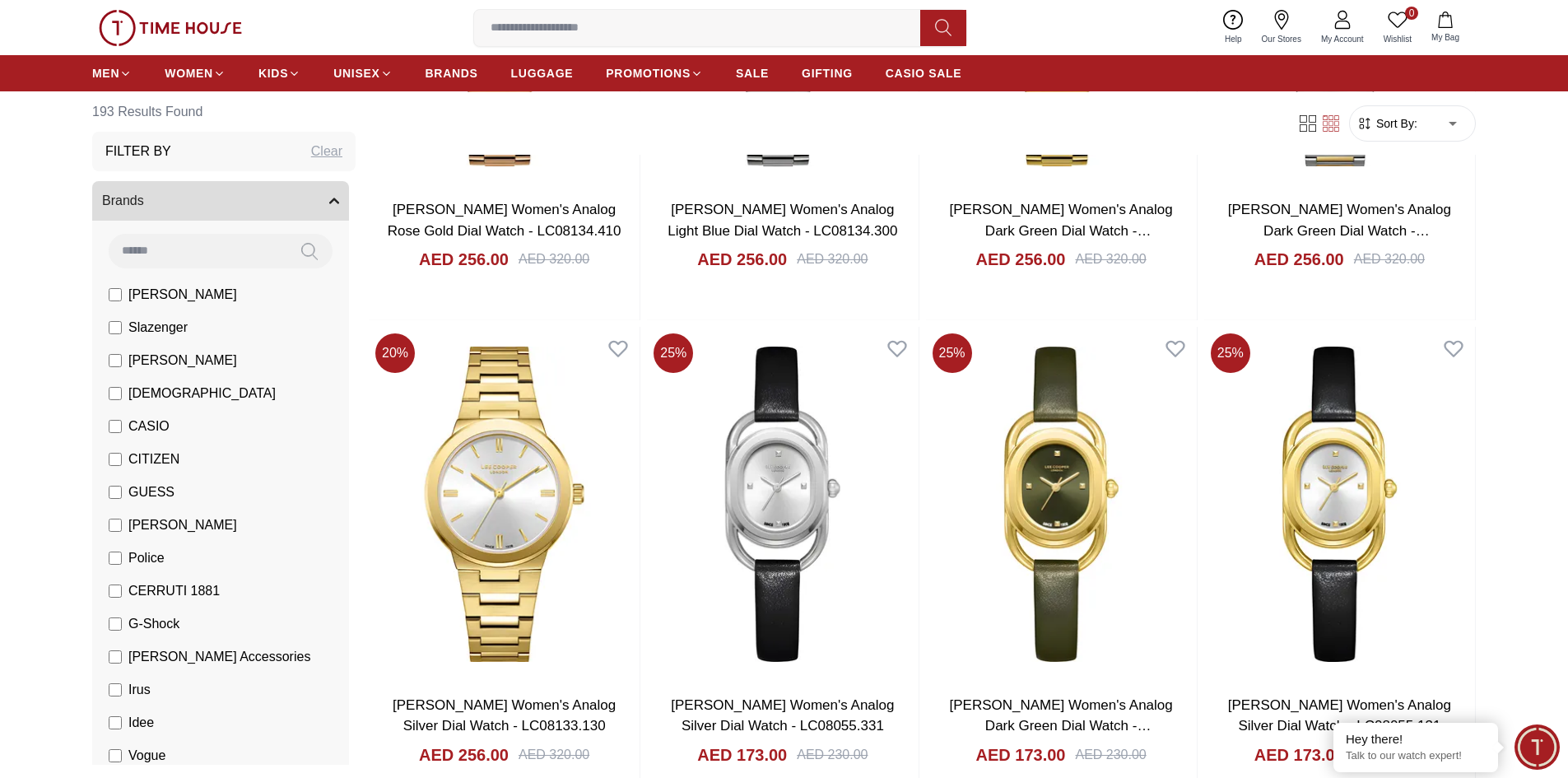
scroll to position [1647, 0]
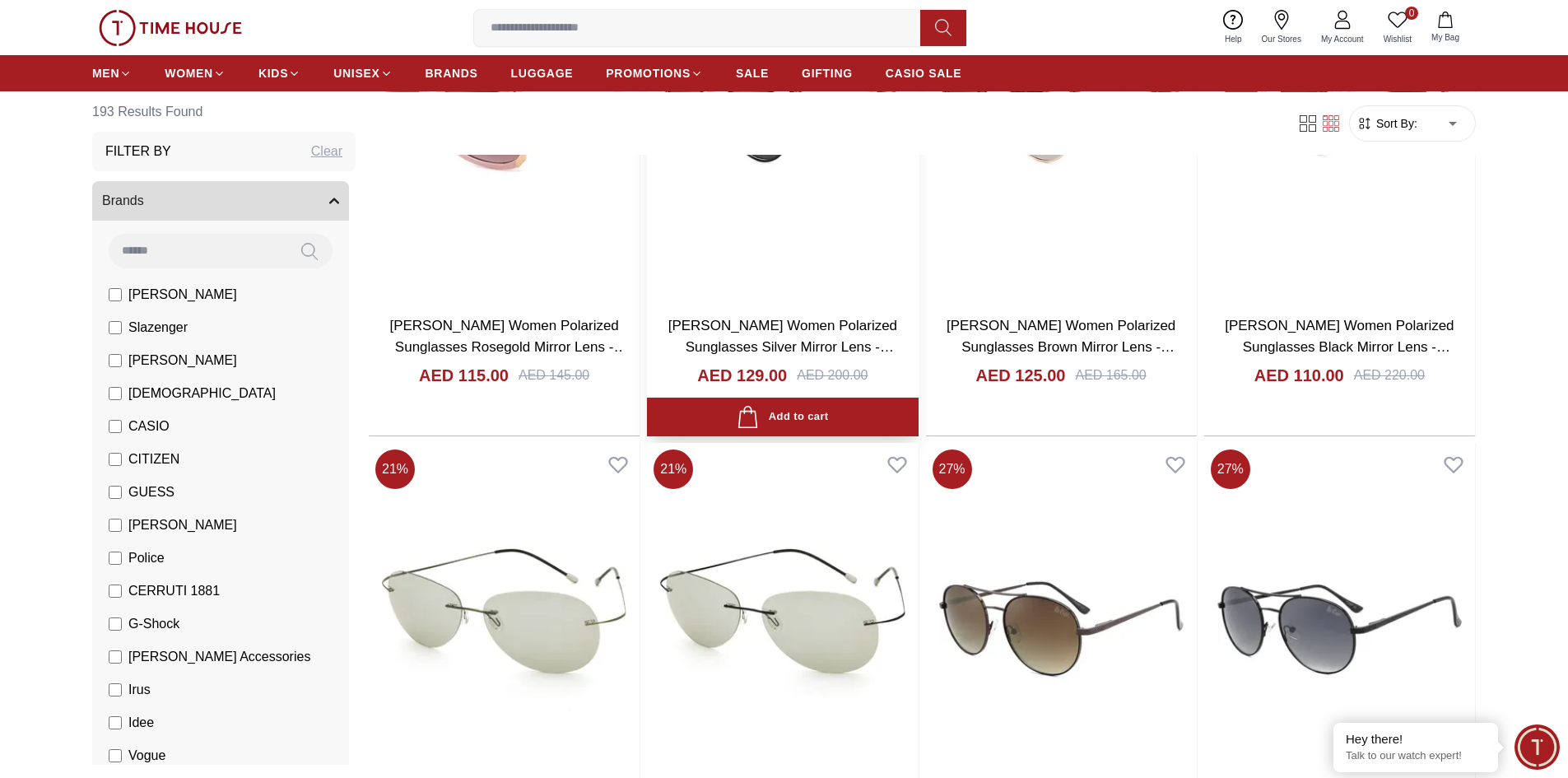
scroll to position [4199, 0]
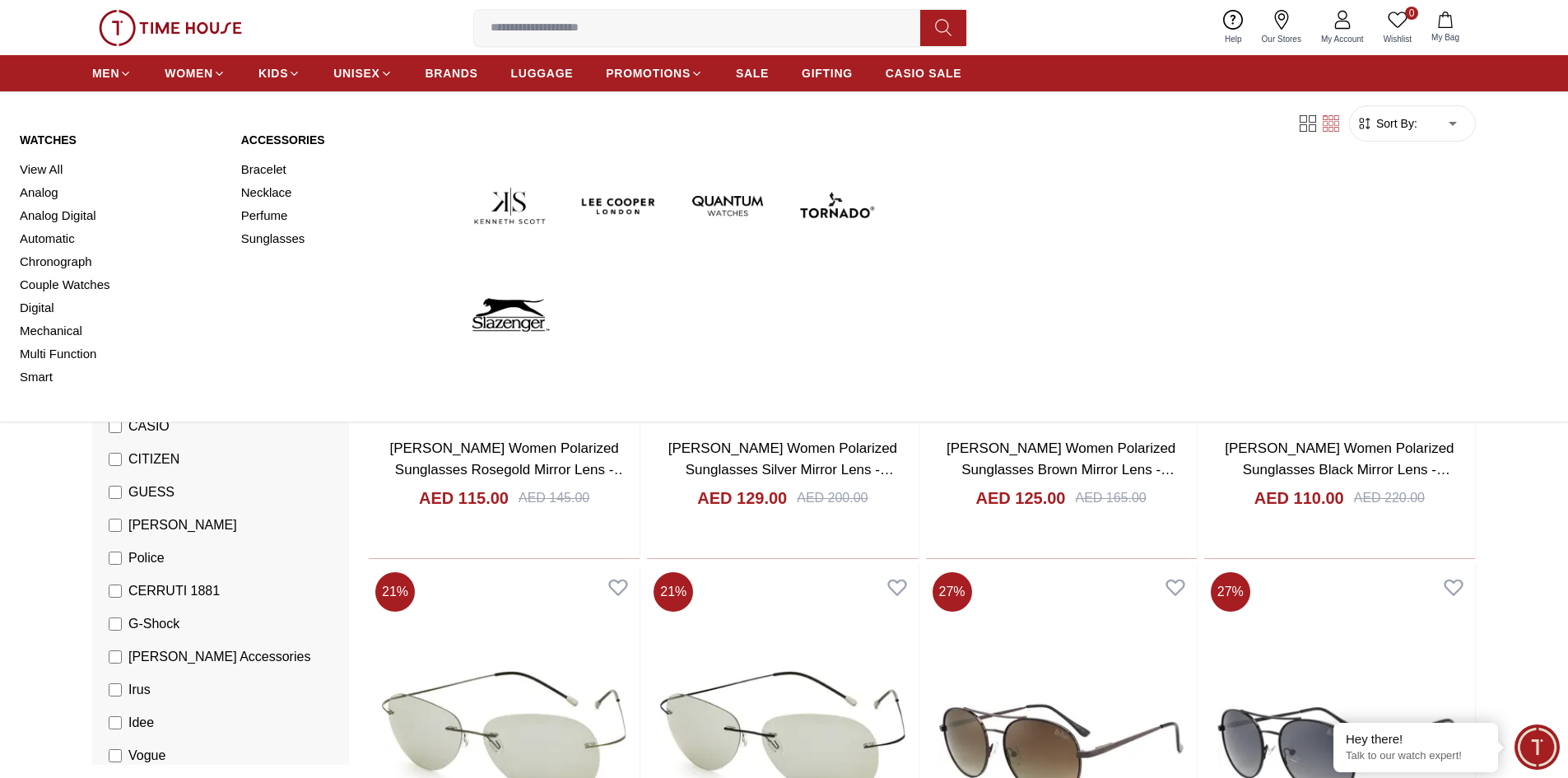
click at [55, 172] on link "View All" at bounding box center [120, 170] width 202 height 23
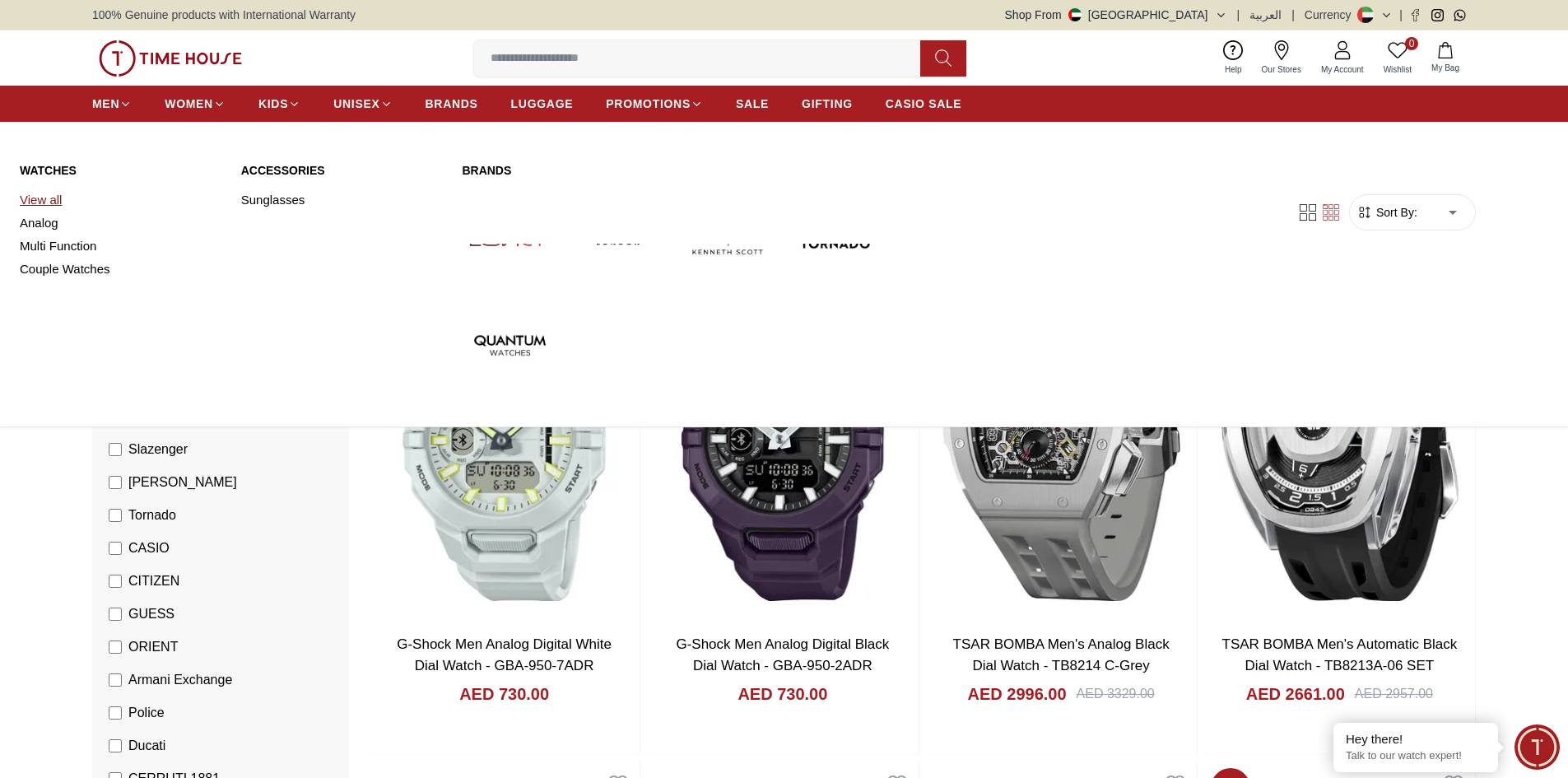
click at [45, 202] on link "View all" at bounding box center [120, 200] width 202 height 23
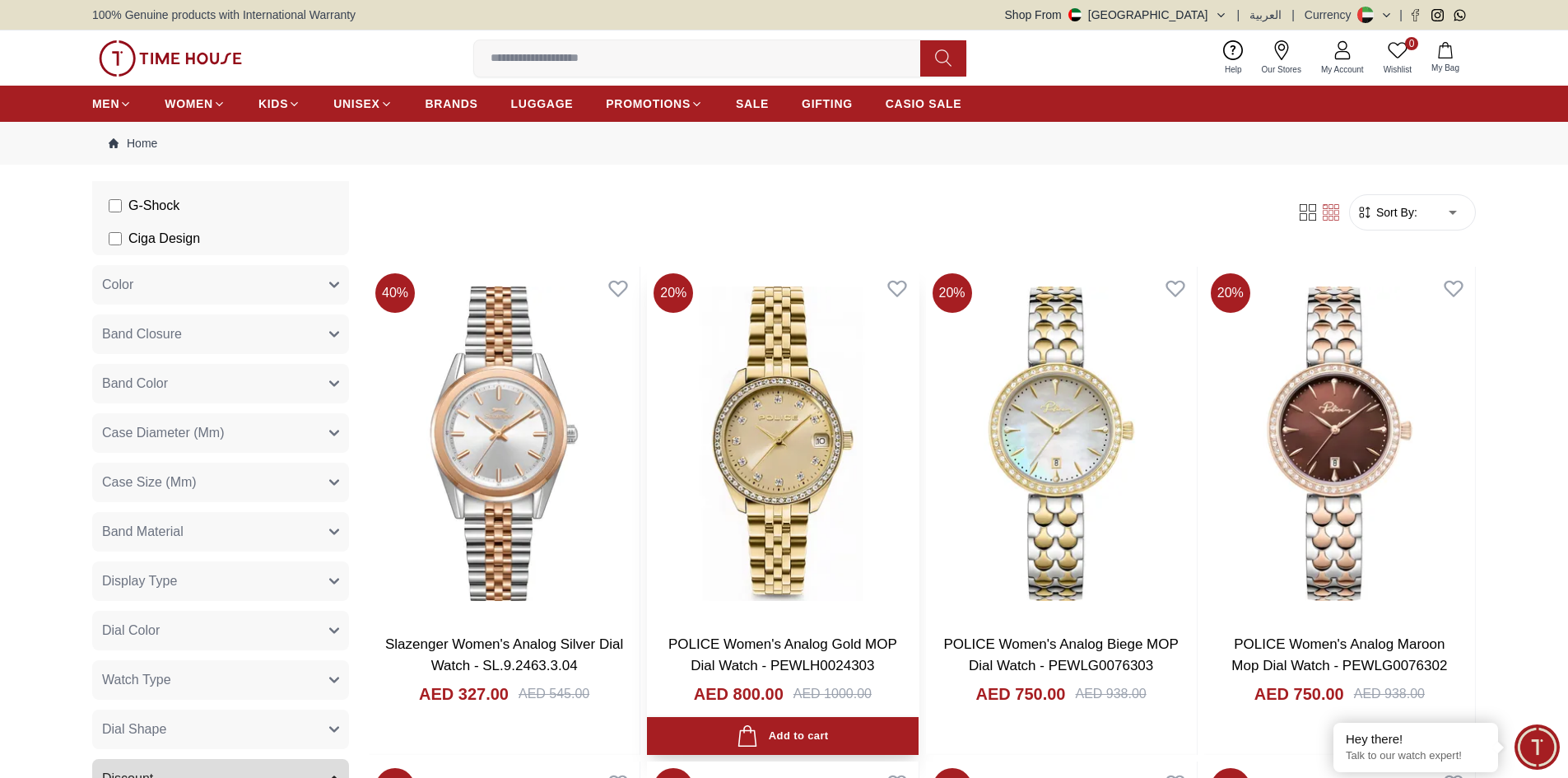
scroll to position [805, 0]
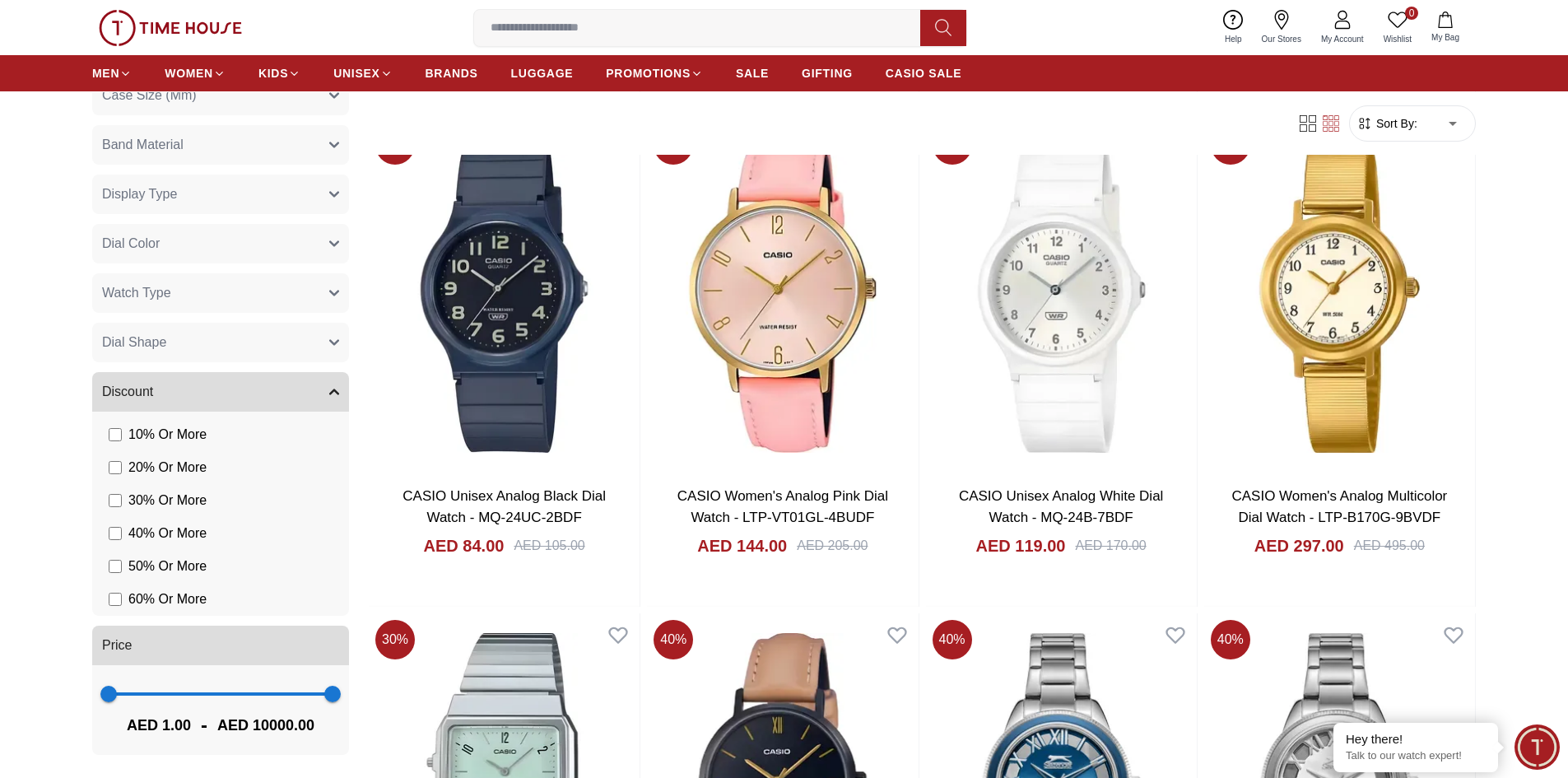
scroll to position [8810, 0]
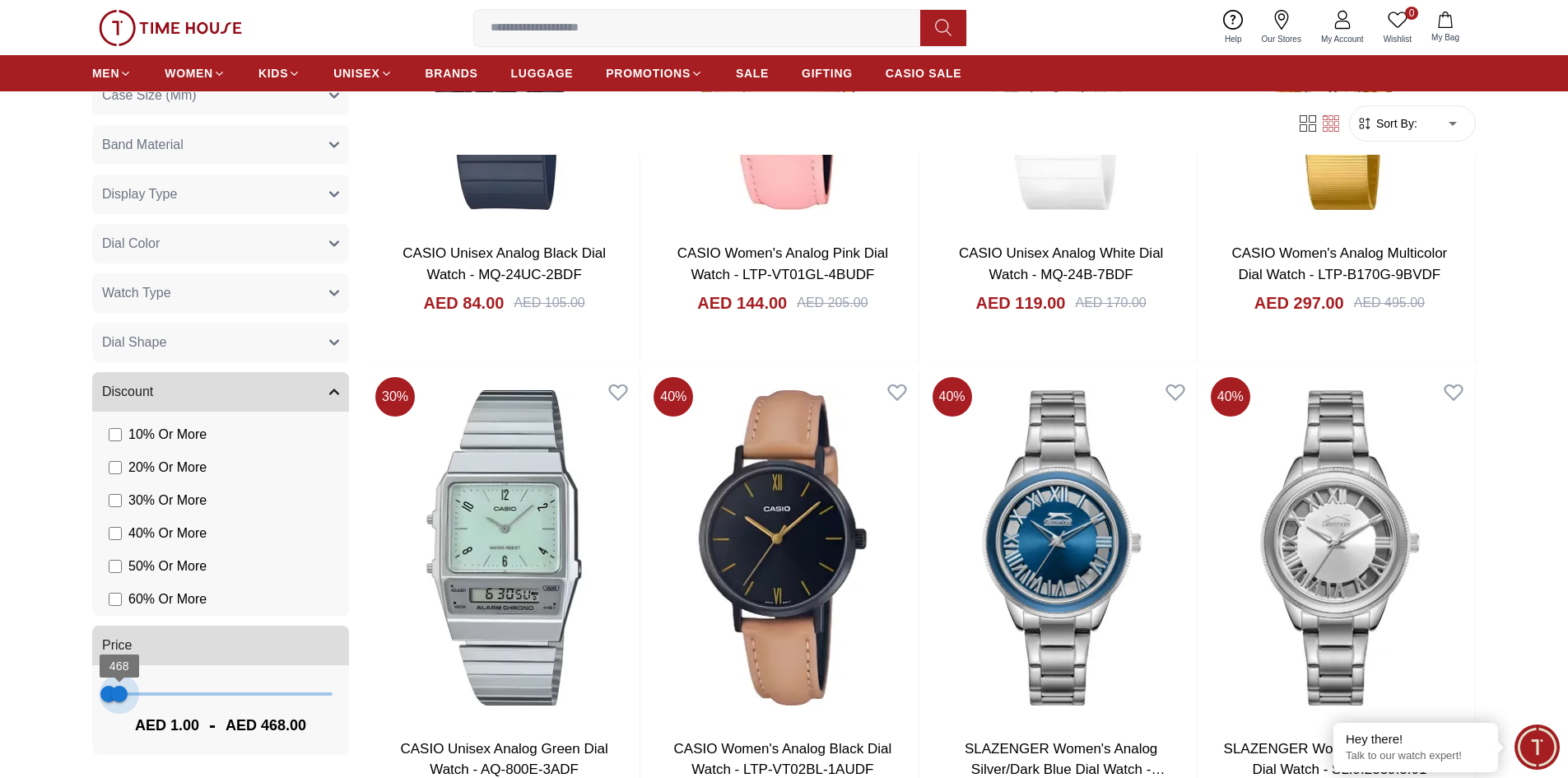
type input "***"
drag, startPoint x: 323, startPoint y: 694, endPoint x: 117, endPoint y: 699, distance: 206.1
click at [117, 699] on span "390" at bounding box center [118, 694] width 16 height 16
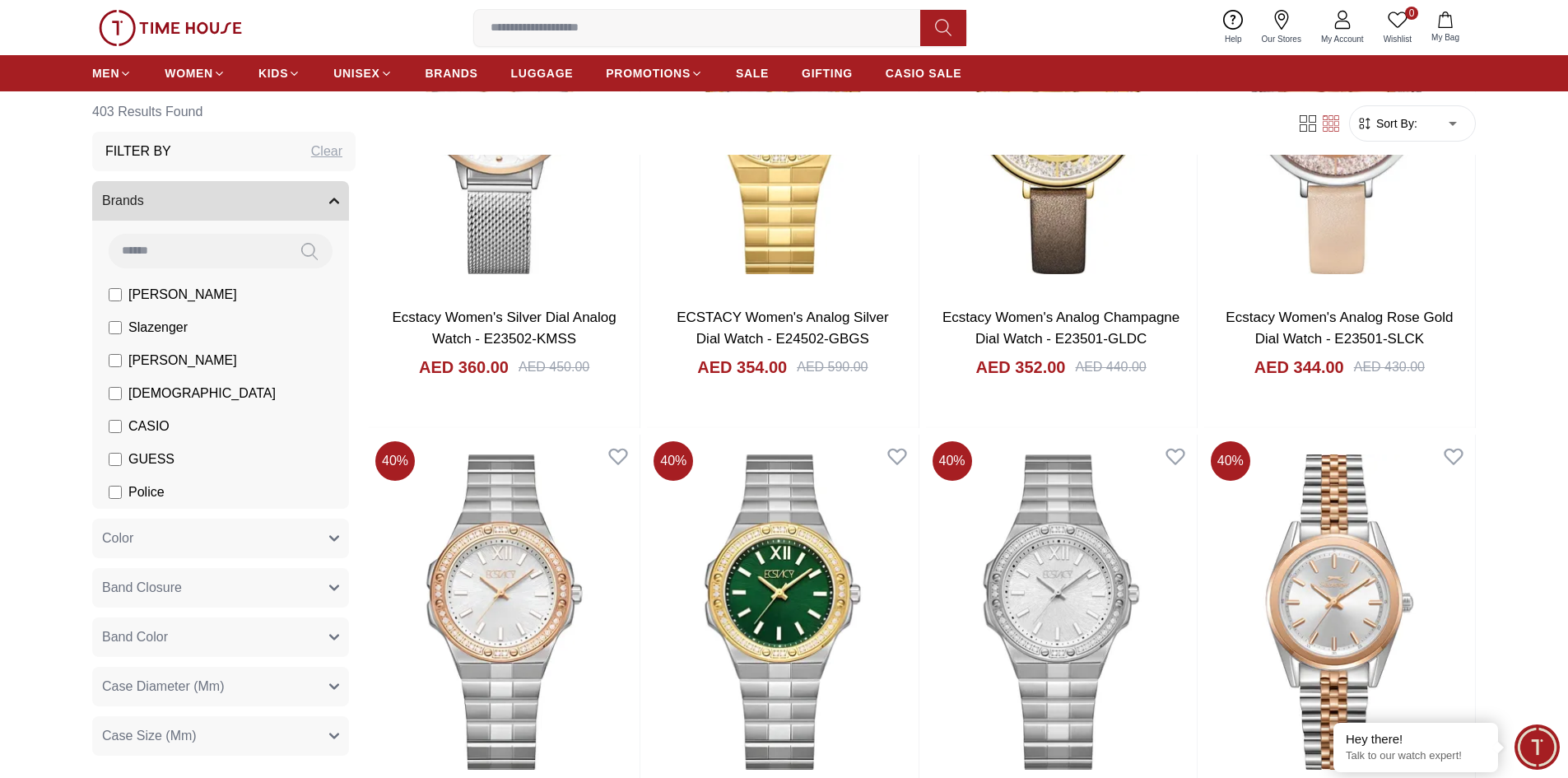
click at [173, 292] on span "[PERSON_NAME]" at bounding box center [182, 295] width 109 height 20
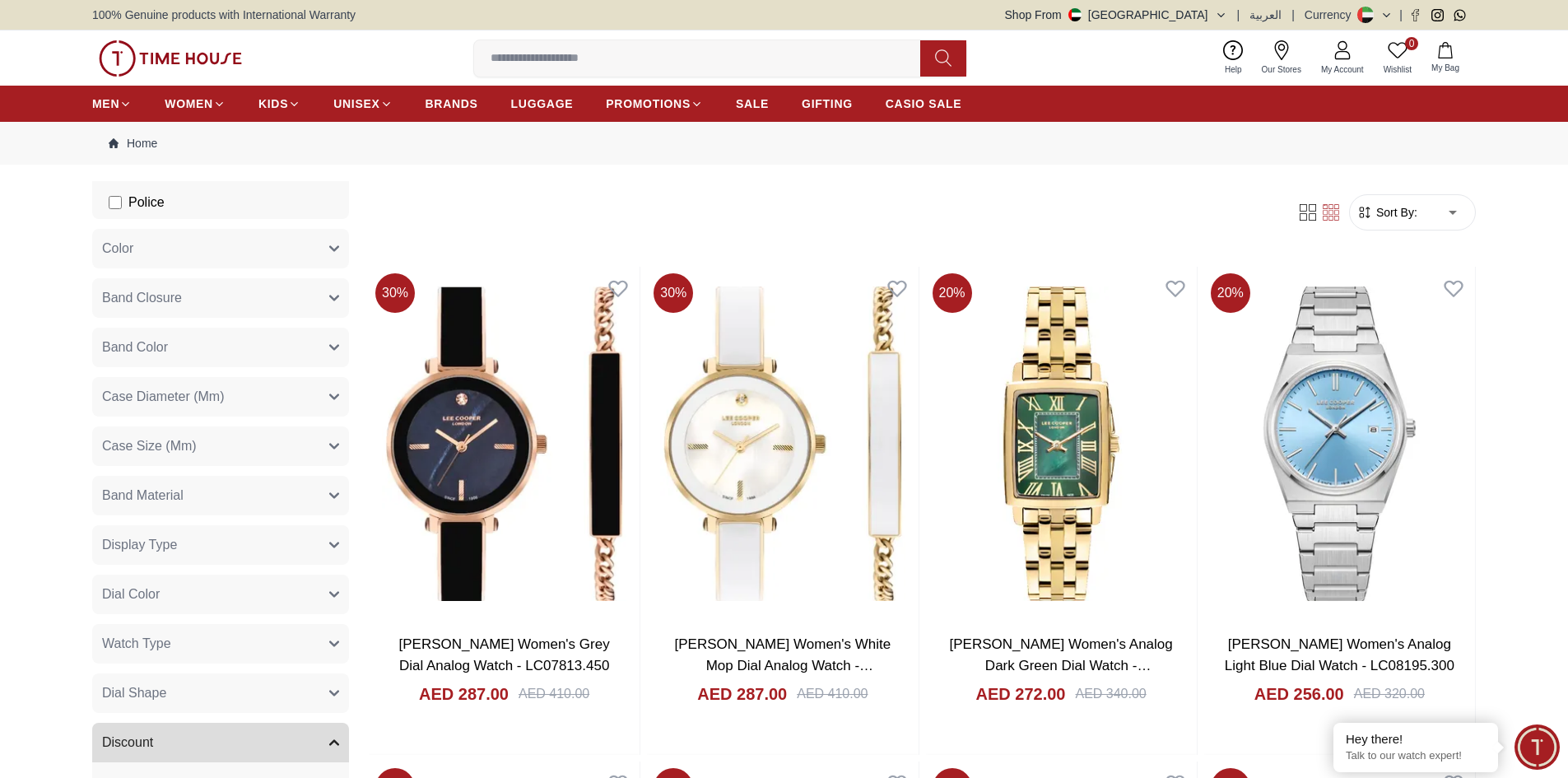
scroll to position [494, 0]
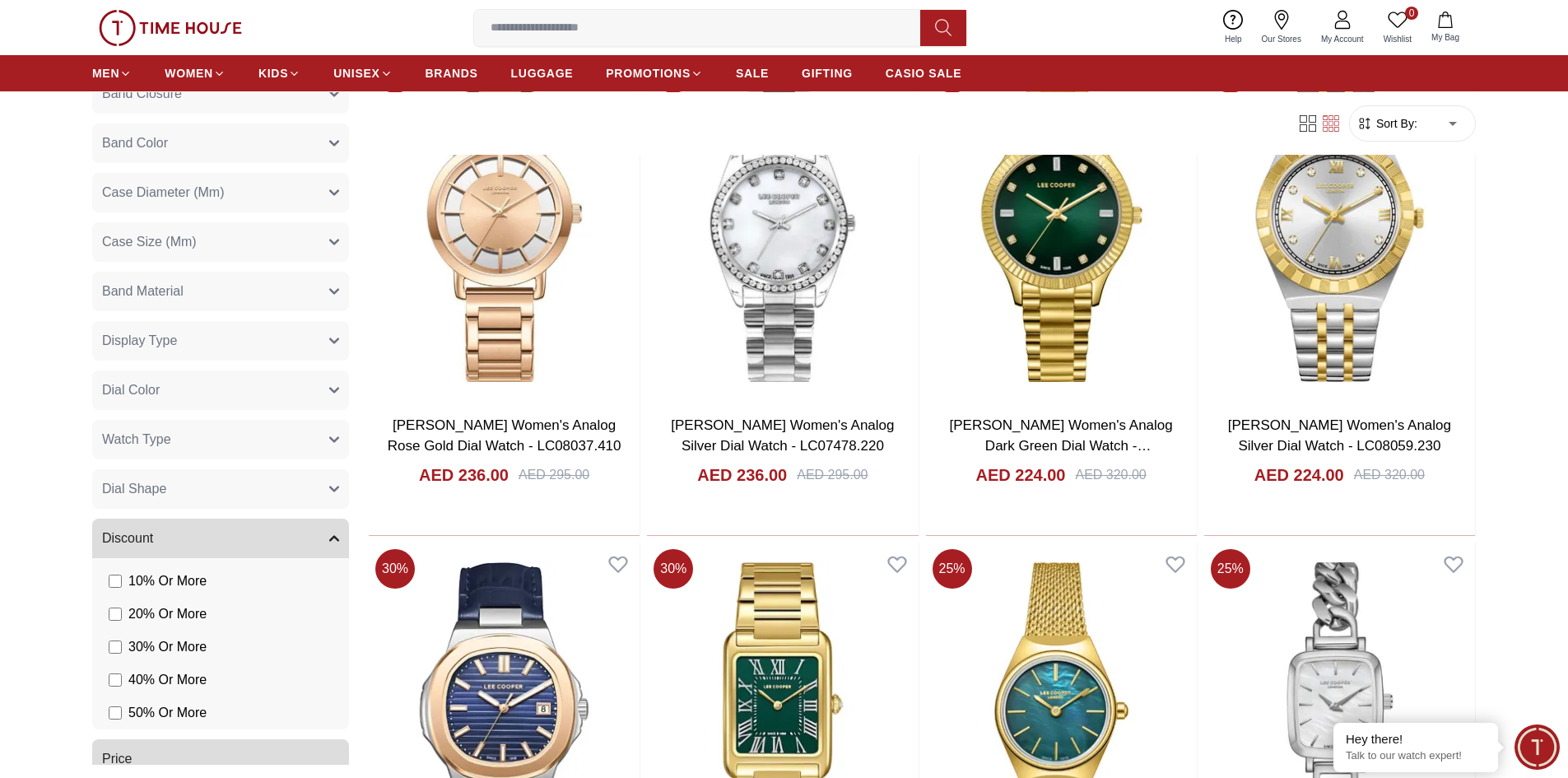
scroll to position [3952, 0]
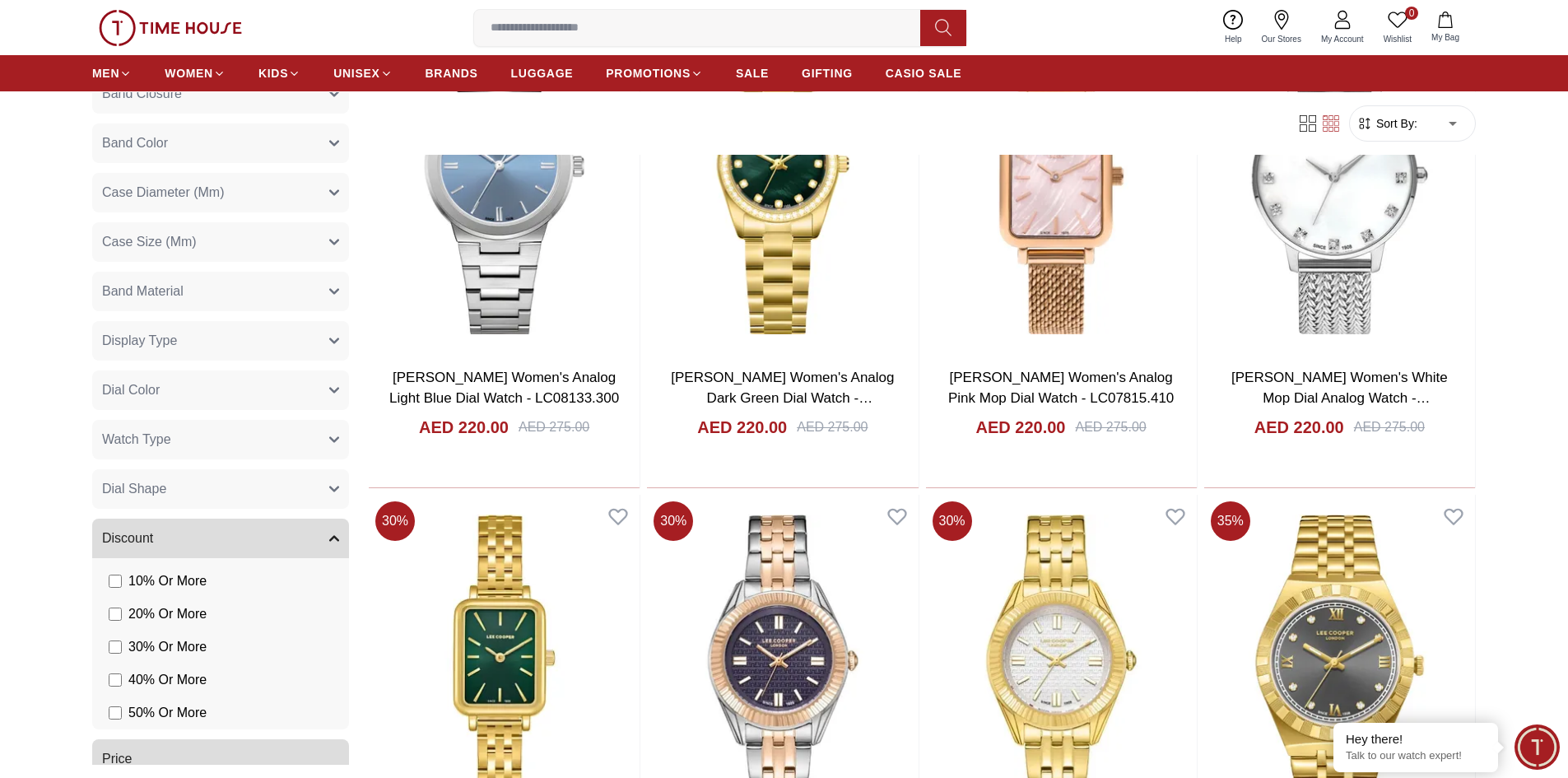
scroll to position [4611, 0]
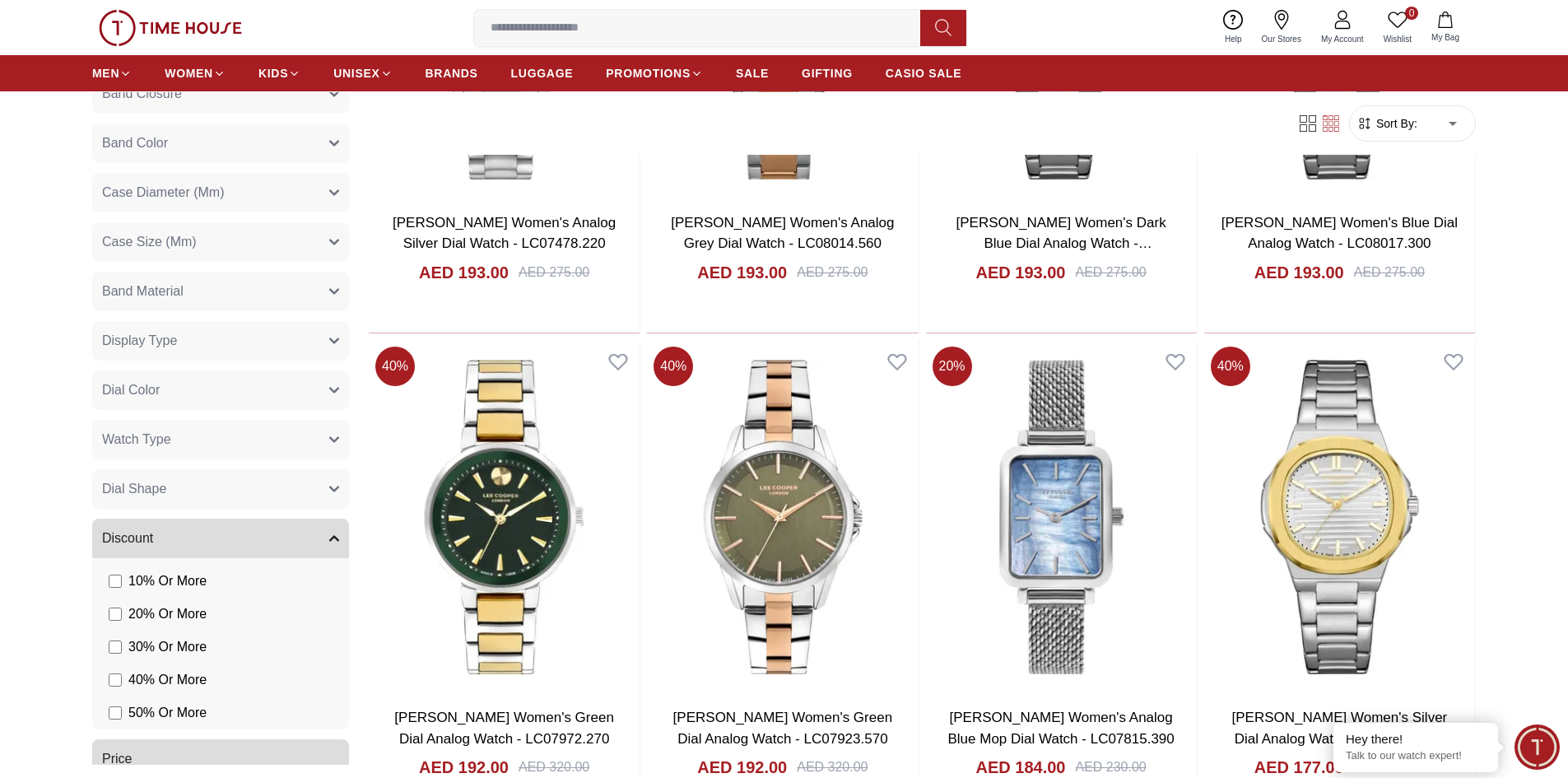
scroll to position [8563, 0]
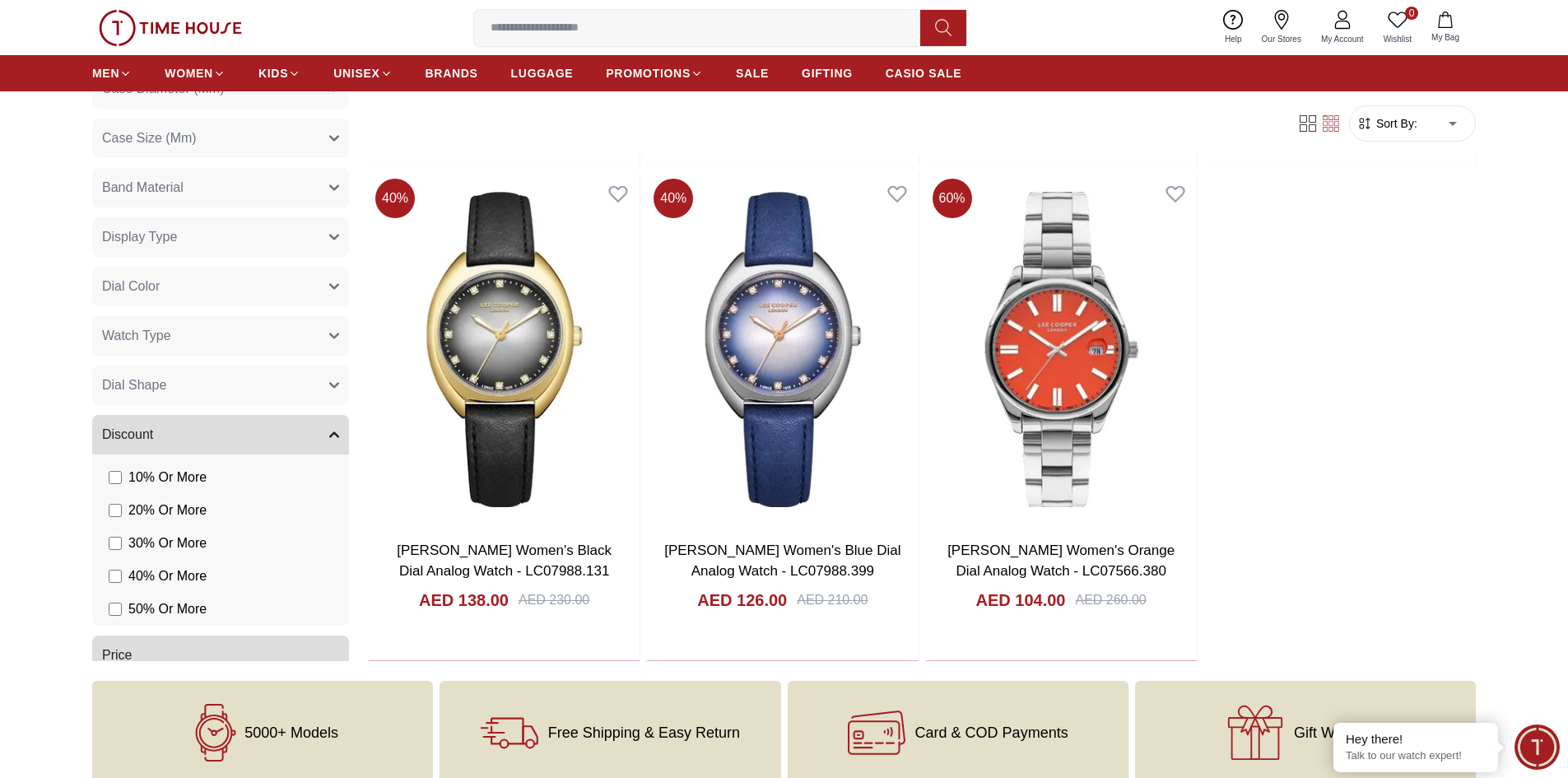
scroll to position [11610, 0]
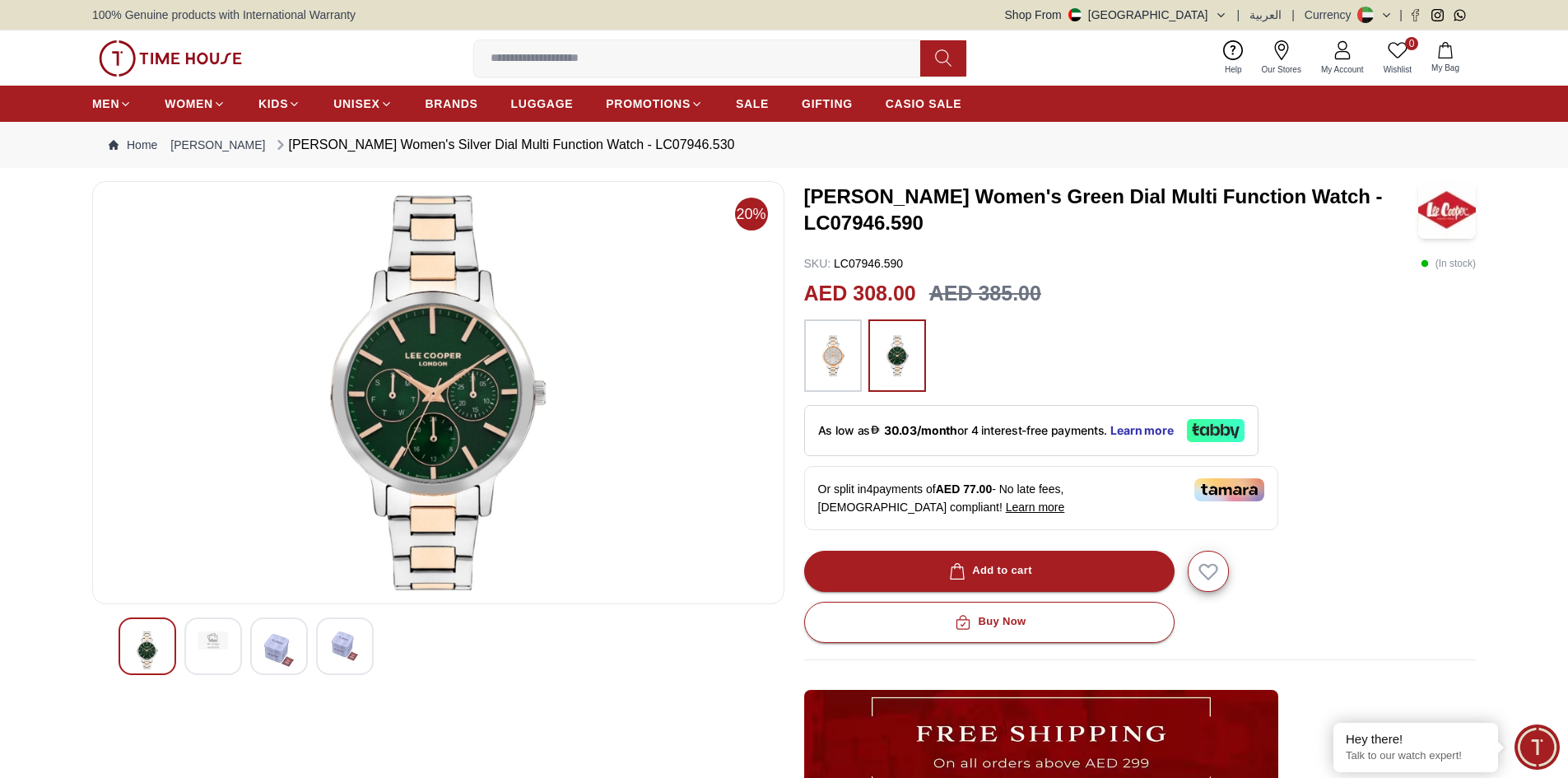
click at [853, 390] on div at bounding box center [832, 356] width 57 height 73
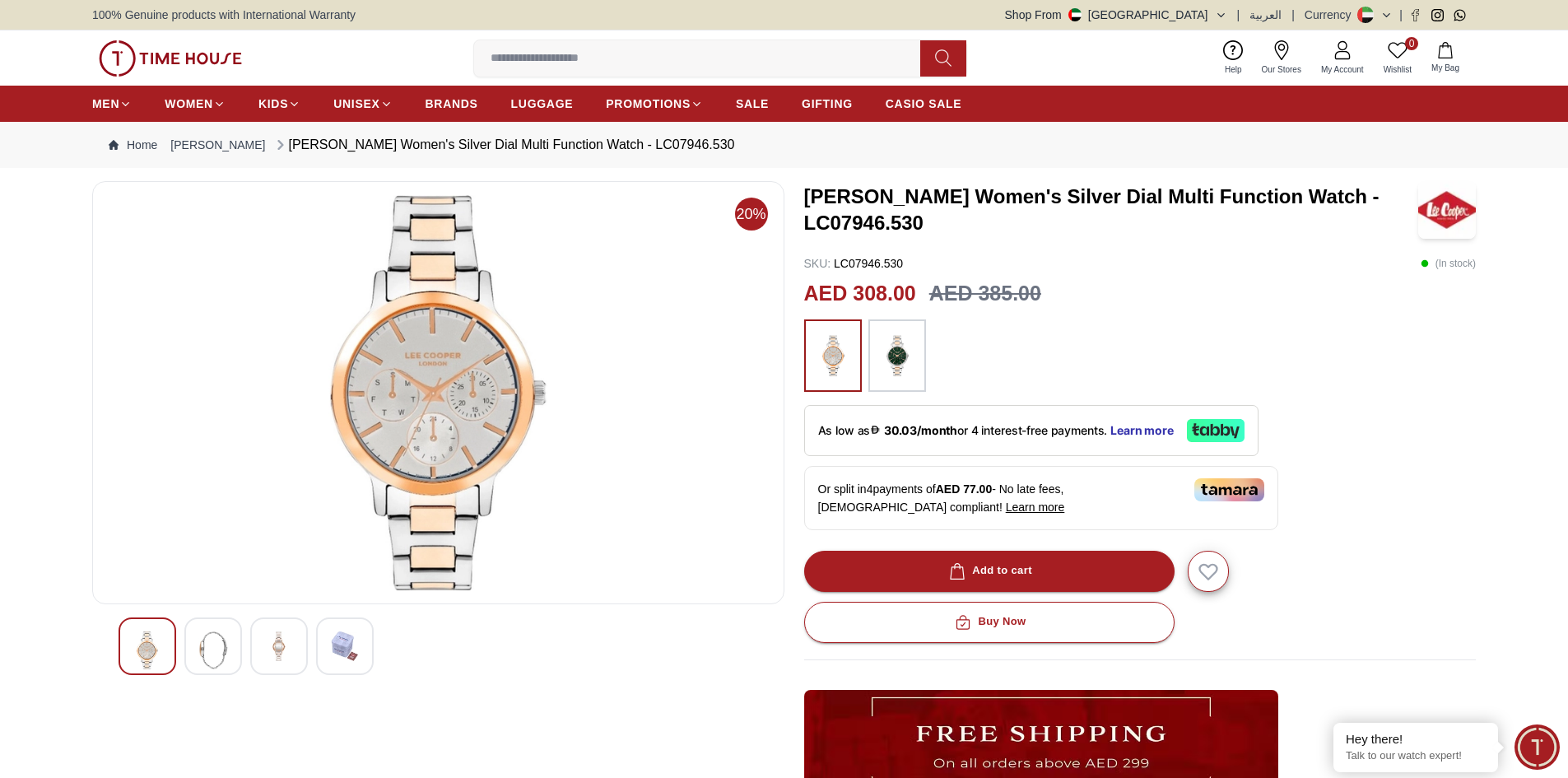
click at [883, 378] on img at bounding box center [897, 356] width 41 height 56
click at [896, 371] on img at bounding box center [897, 356] width 41 height 56
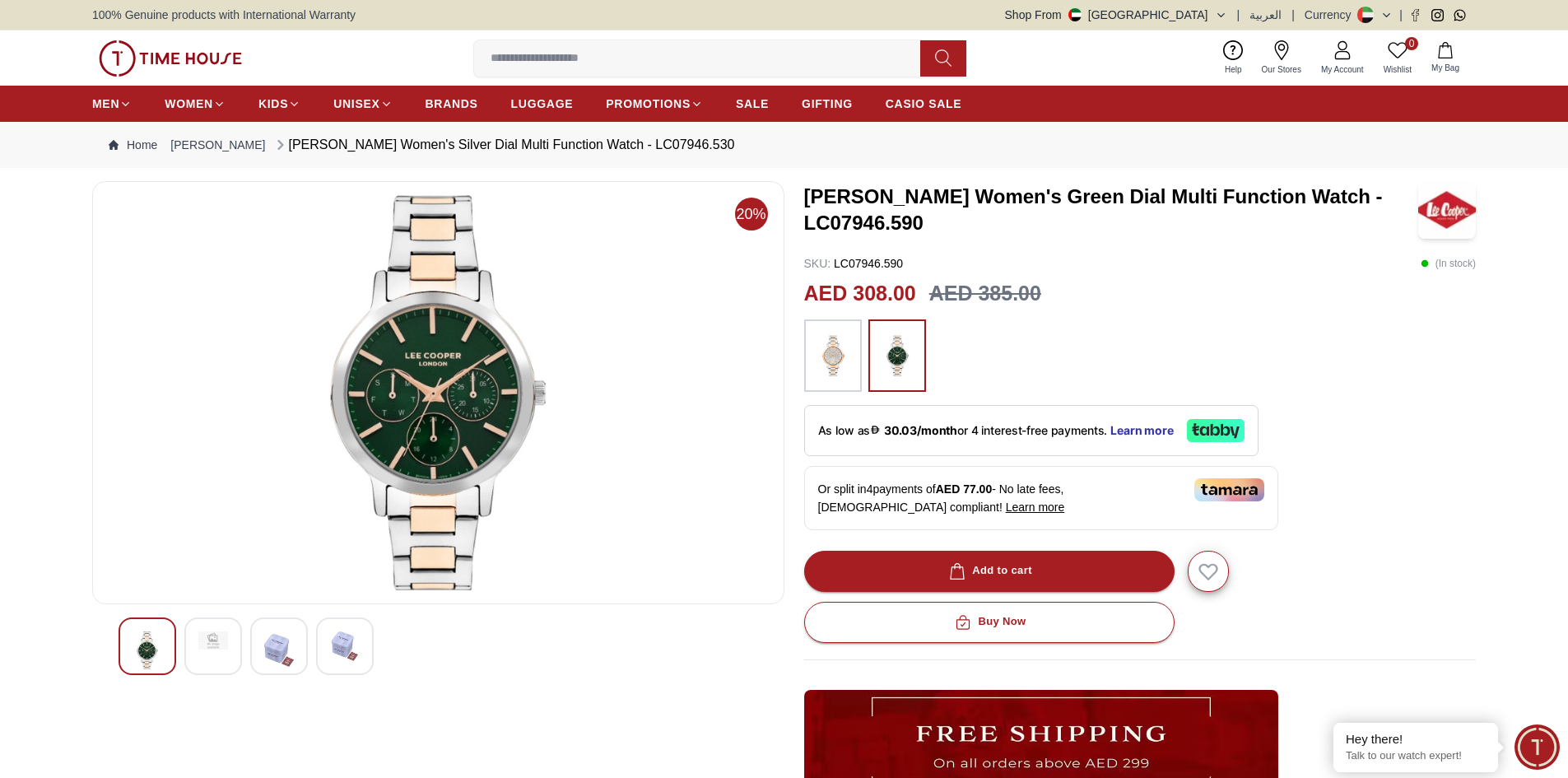
click at [907, 348] on img at bounding box center [897, 356] width 41 height 56
click at [840, 354] on img at bounding box center [833, 356] width 41 height 56
click at [897, 354] on img at bounding box center [897, 356] width 41 height 56
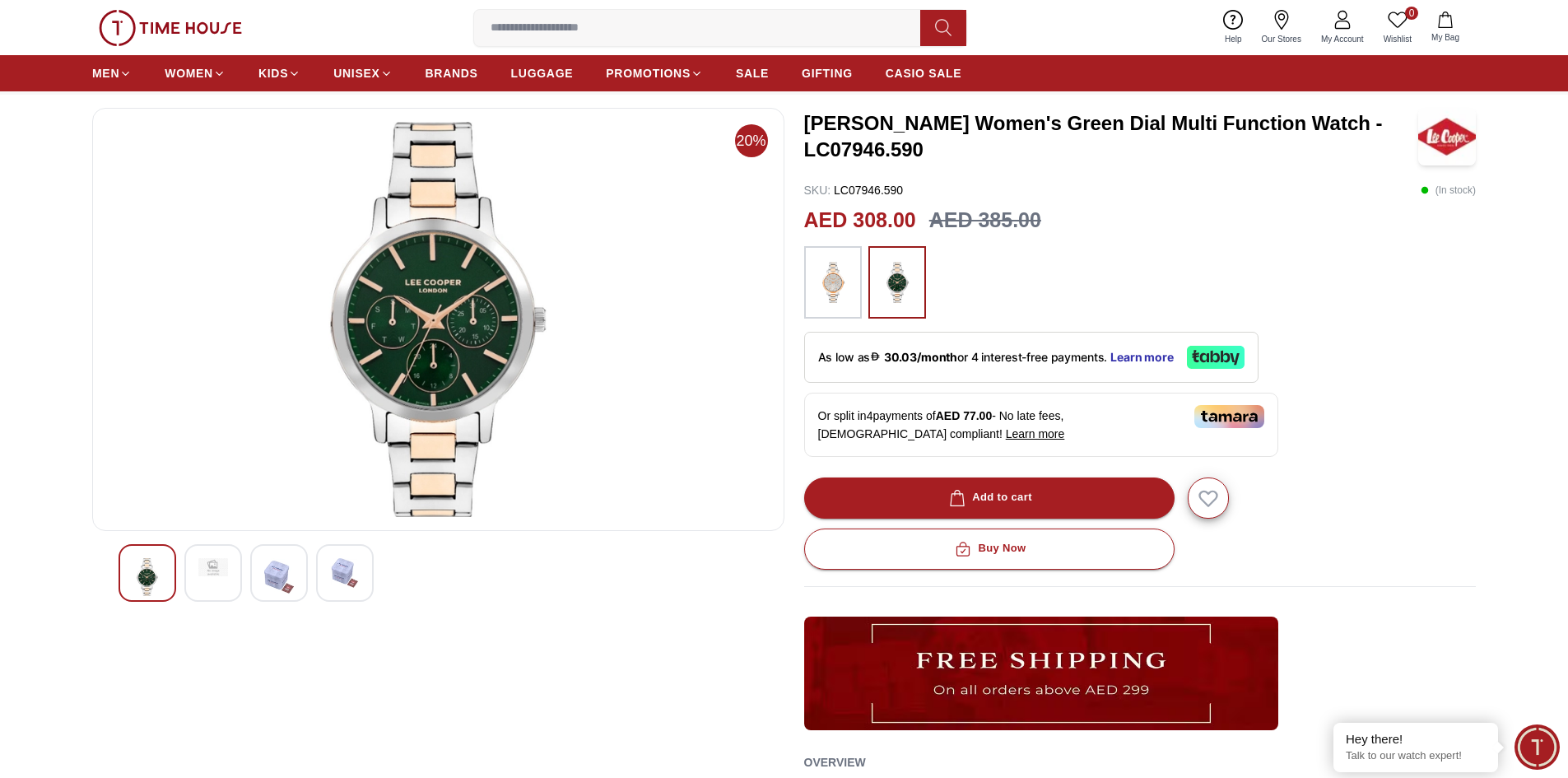
scroll to position [411, 0]
